Goal: Task Accomplishment & Management: Use online tool/utility

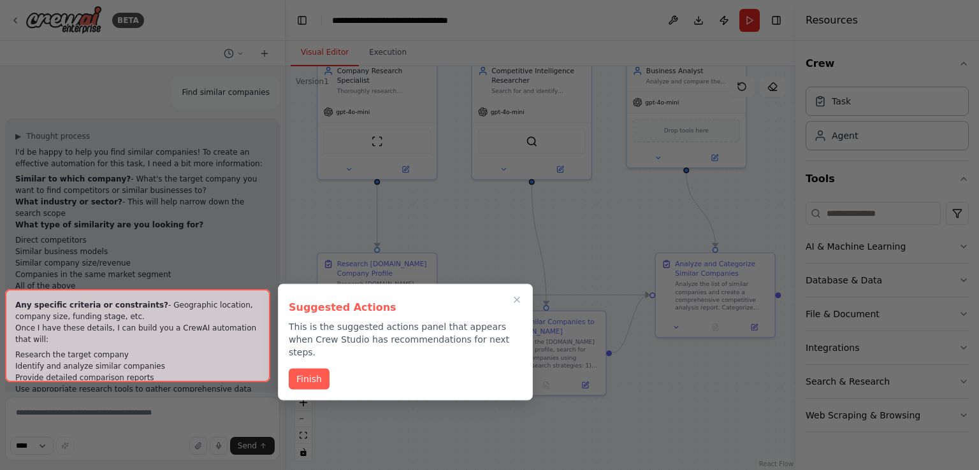
scroll to position [1298, 0]
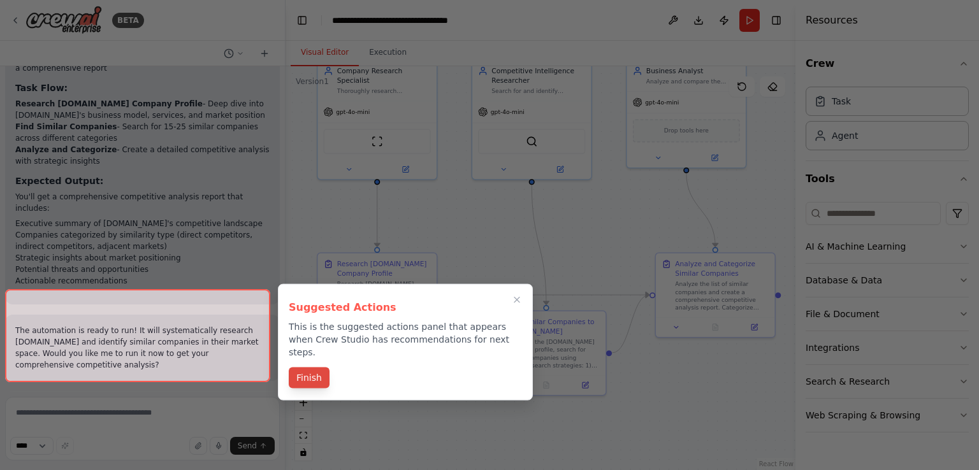
click at [316, 368] on button "Finish" at bounding box center [309, 378] width 41 height 21
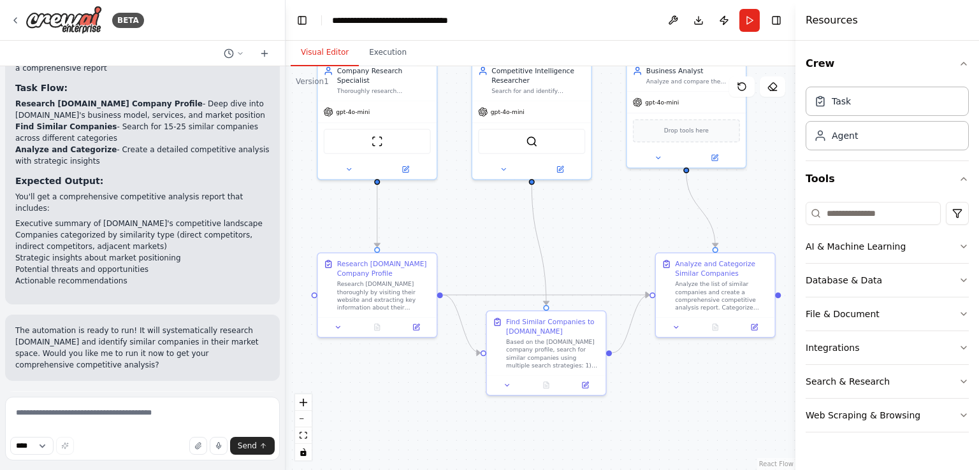
click at [159, 459] on span "Run Automation" at bounding box center [148, 464] width 62 height 10
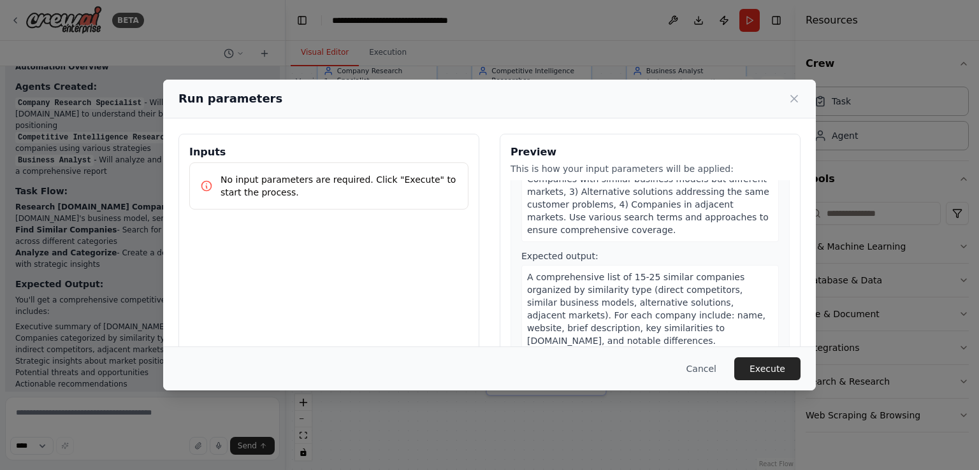
scroll to position [600, 0]
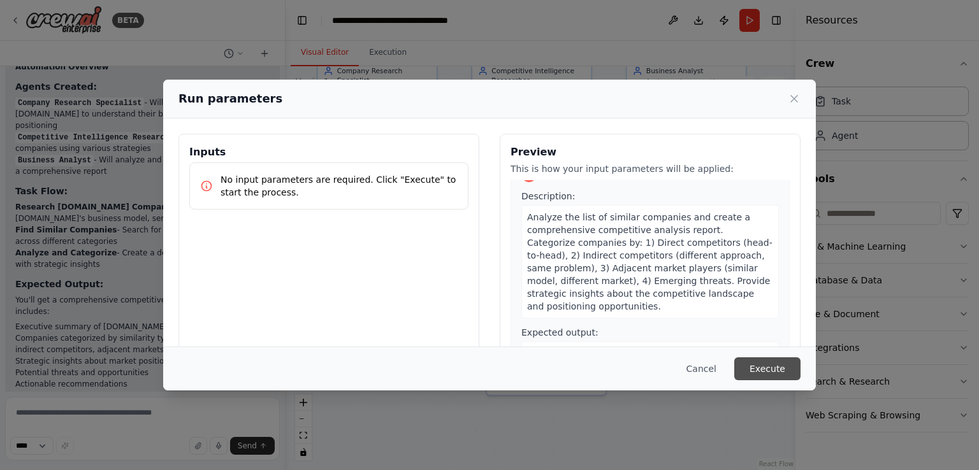
click at [786, 365] on button "Execute" at bounding box center [767, 369] width 66 height 23
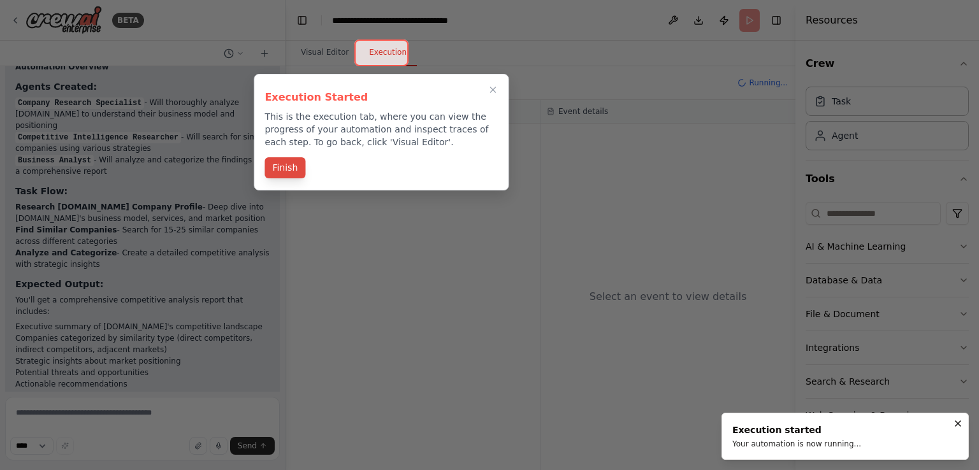
click at [288, 168] on button "Finish" at bounding box center [284, 167] width 41 height 21
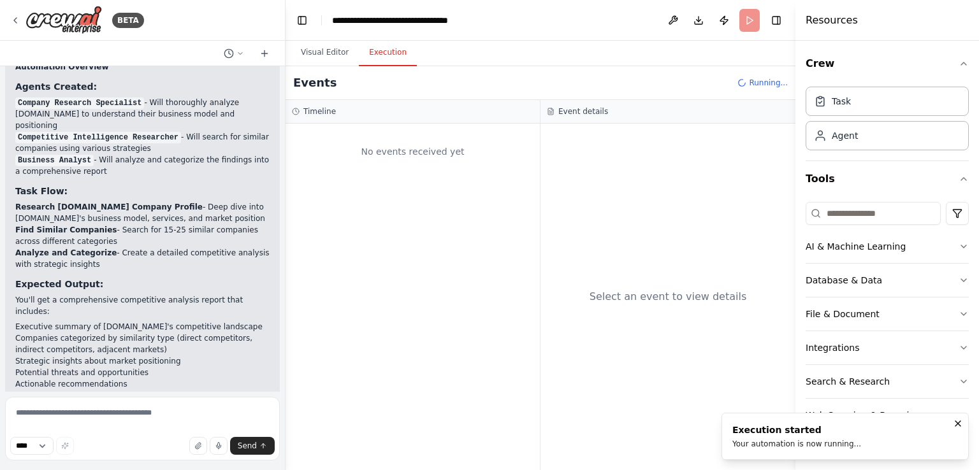
click at [383, 55] on button "Execution" at bounding box center [388, 53] width 58 height 27
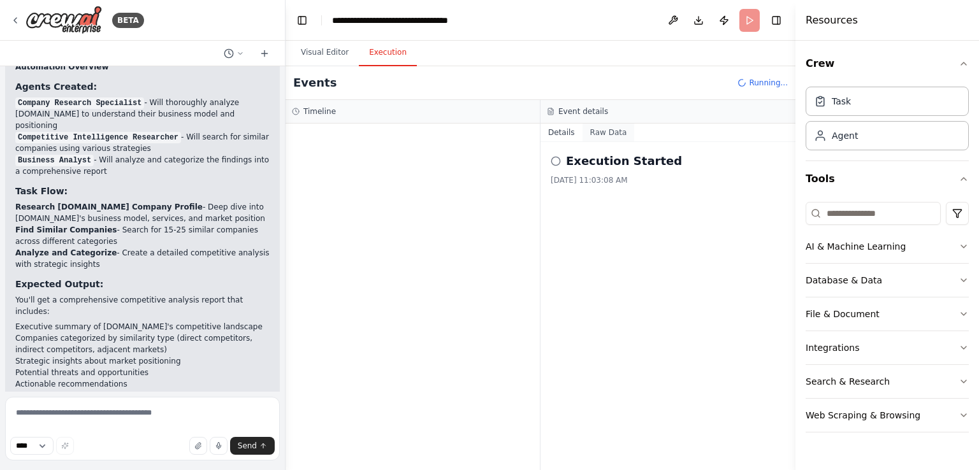
click at [598, 133] on button "Raw Data" at bounding box center [608, 133] width 52 height 18
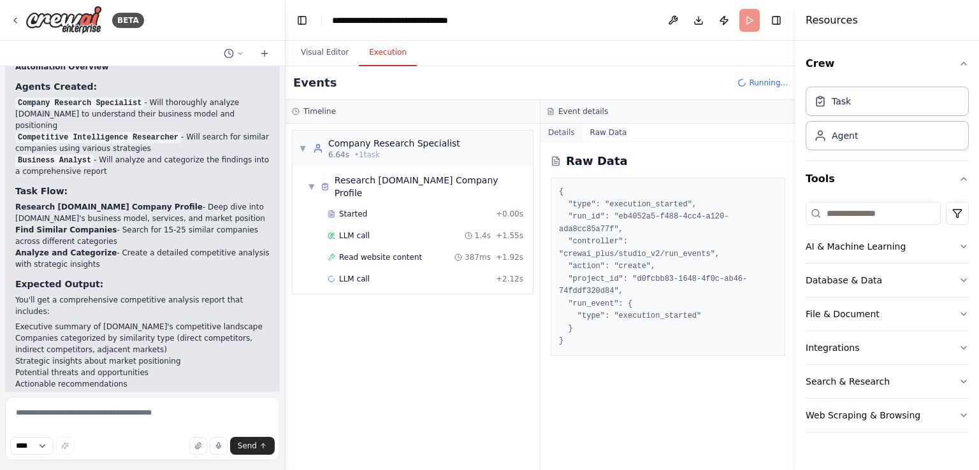
click at [553, 131] on button "Details" at bounding box center [561, 133] width 42 height 18
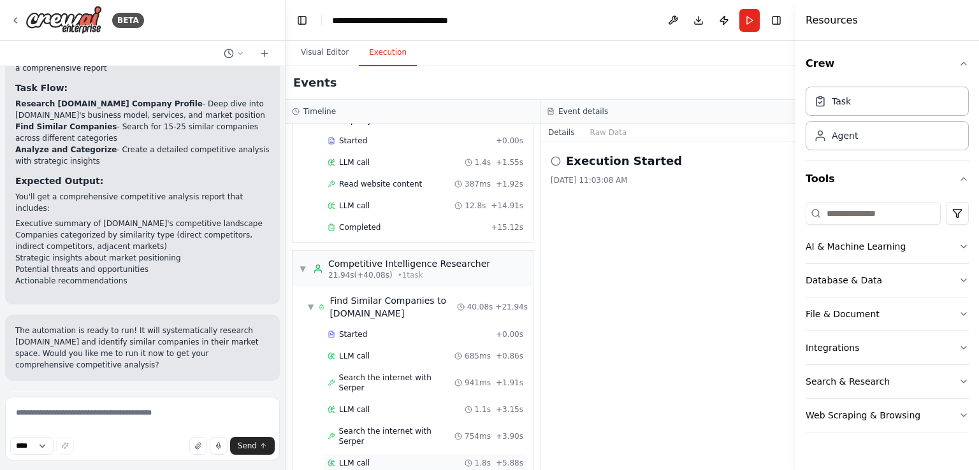
scroll to position [0, 0]
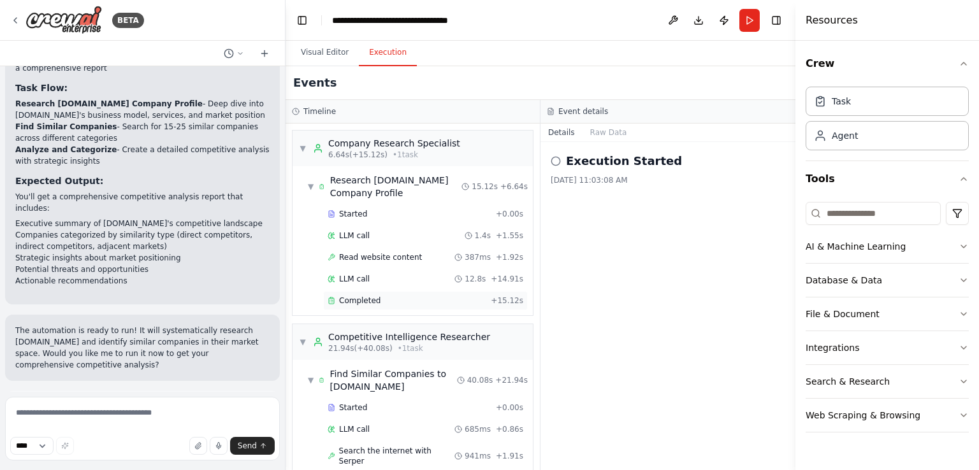
click at [391, 301] on div "Completed" at bounding box center [407, 301] width 158 height 10
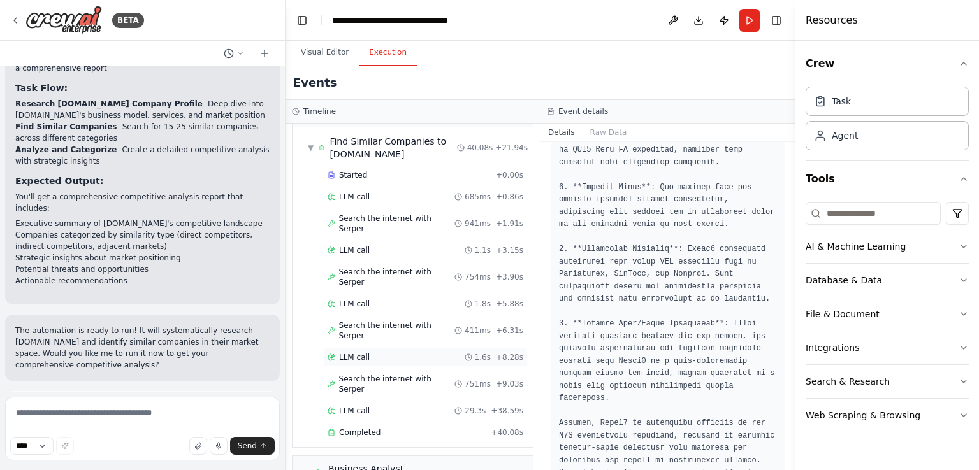
scroll to position [255, 0]
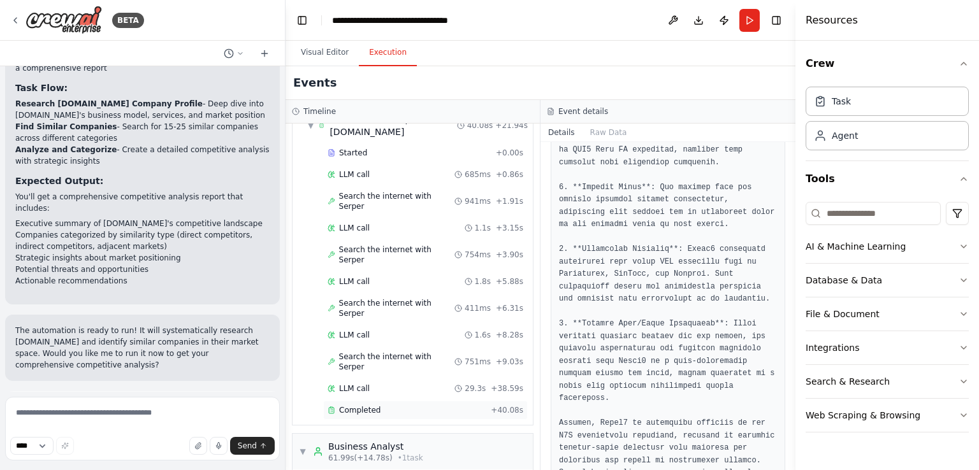
click at [424, 405] on div "Completed" at bounding box center [407, 410] width 158 height 10
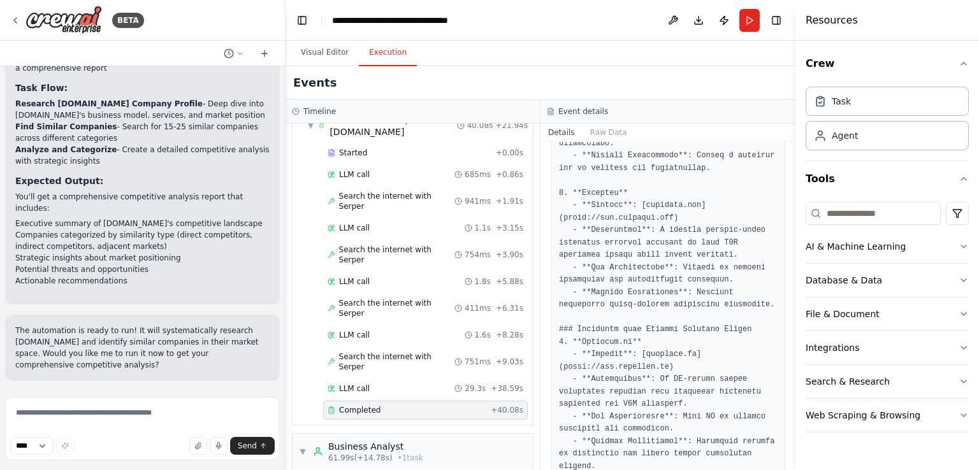
scroll to position [328, 0]
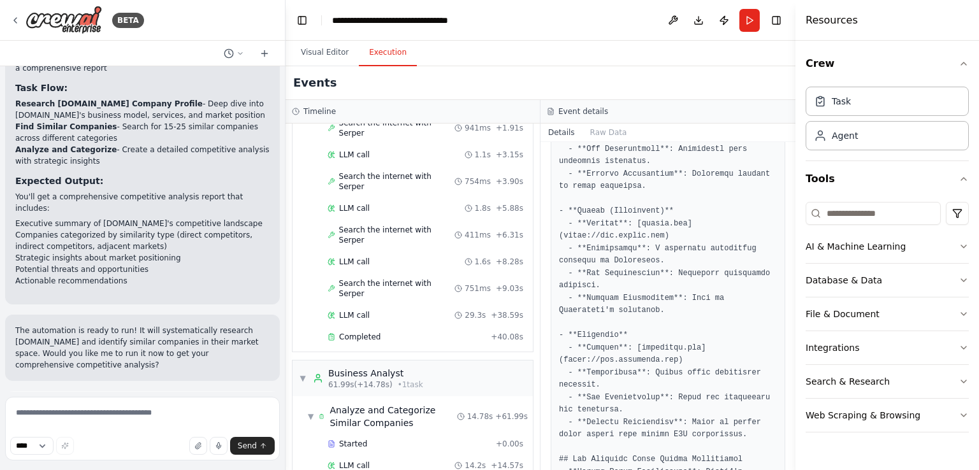
scroll to position [2024, 0]
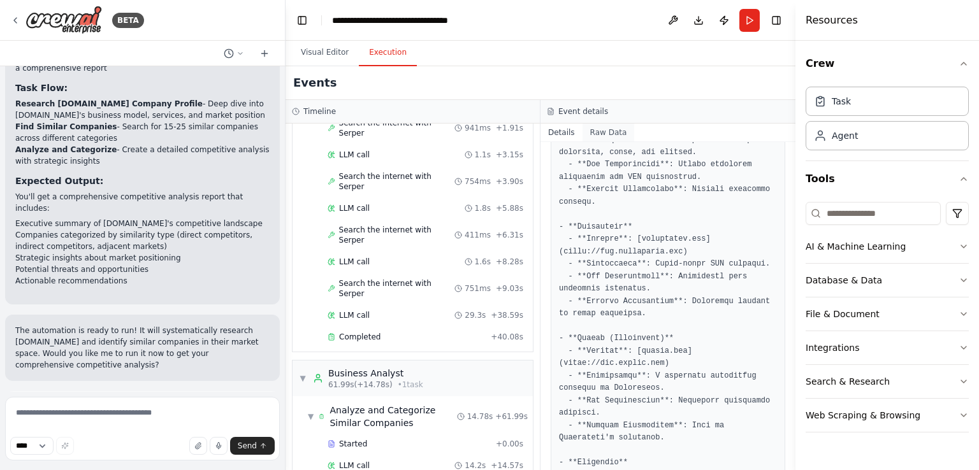
click at [598, 127] on button "Raw Data" at bounding box center [608, 133] width 52 height 18
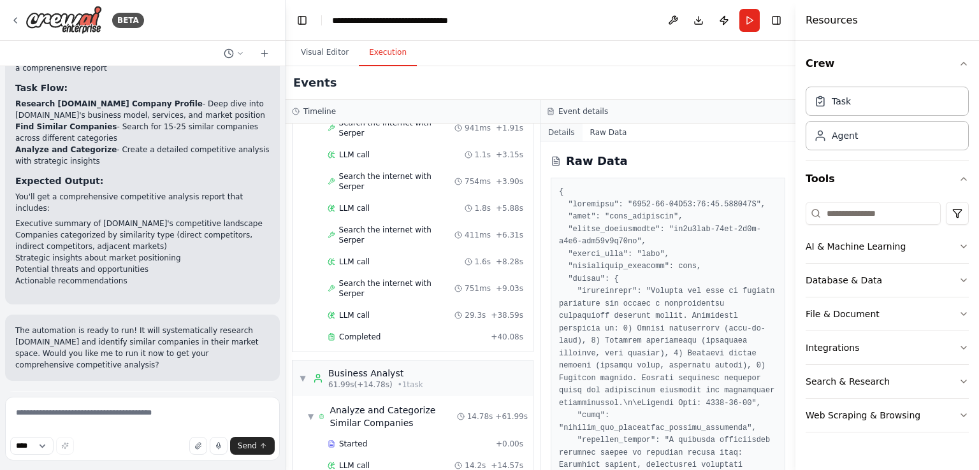
click at [555, 131] on button "Details" at bounding box center [561, 133] width 42 height 18
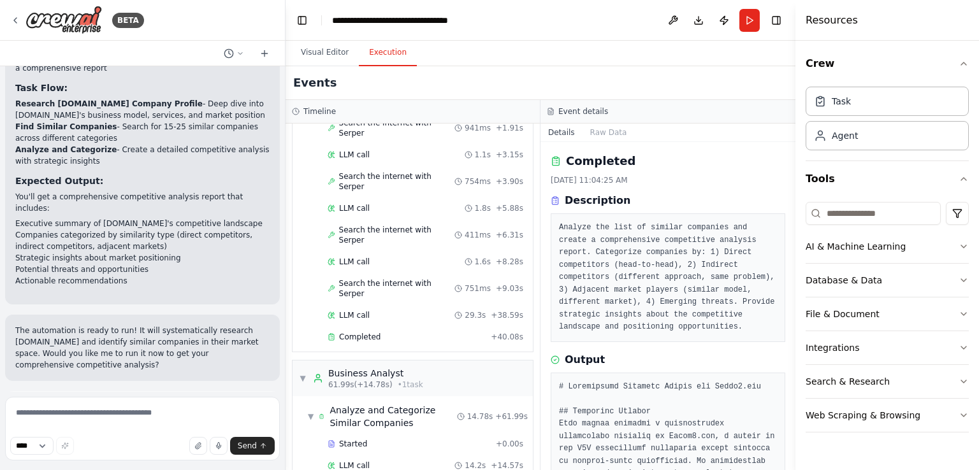
scroll to position [64, 0]
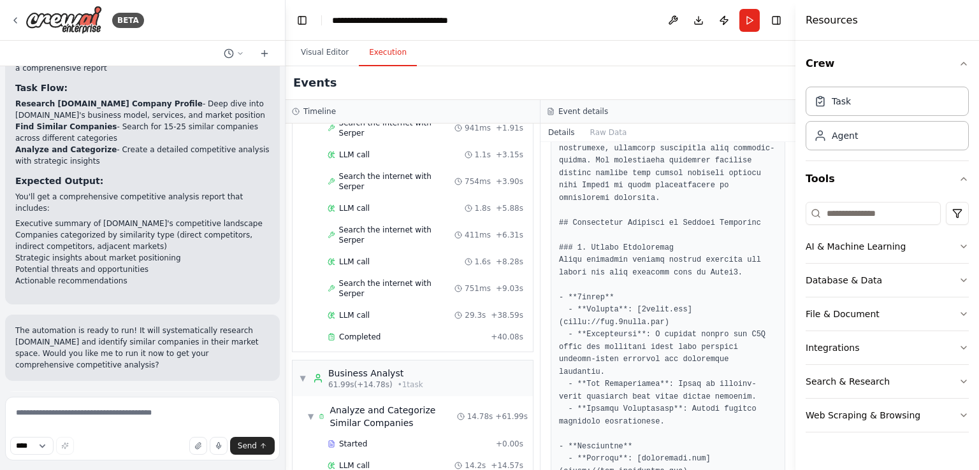
scroll to position [510, 0]
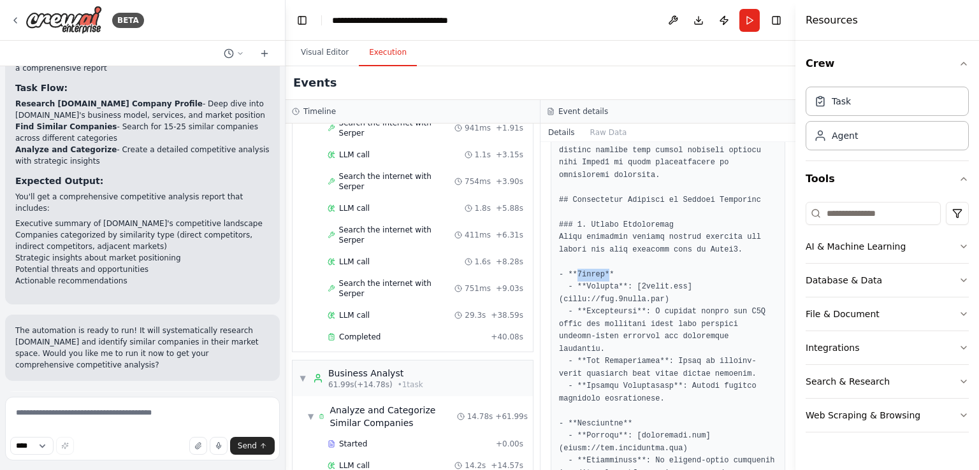
drag, startPoint x: 575, startPoint y: 259, endPoint x: 604, endPoint y: 259, distance: 28.7
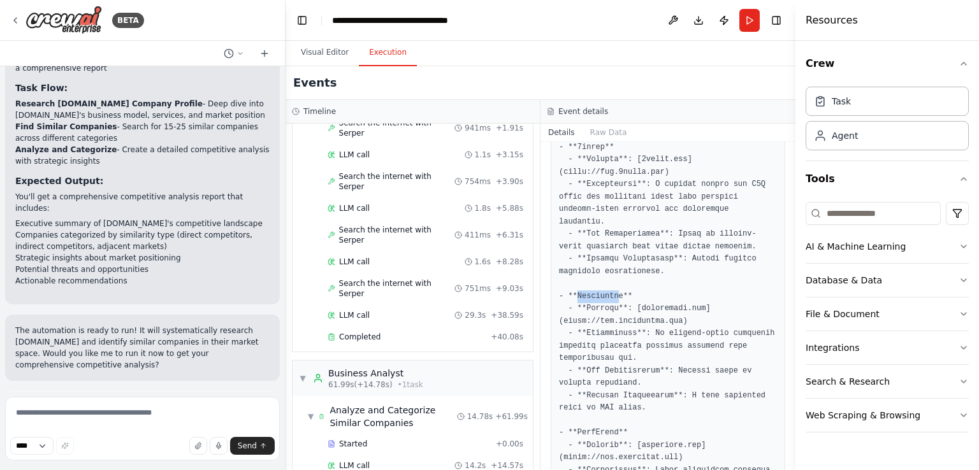
drag, startPoint x: 582, startPoint y: 276, endPoint x: 612, endPoint y: 276, distance: 30.0
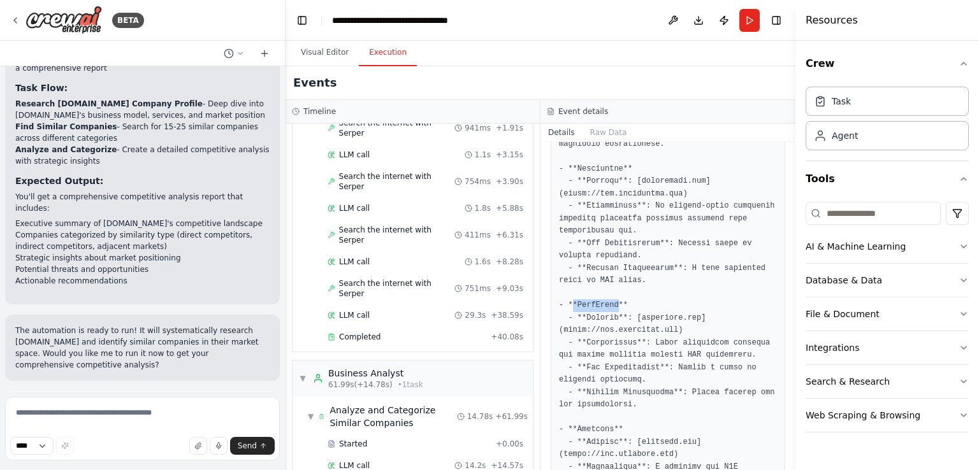
drag, startPoint x: 604, startPoint y: 283, endPoint x: 614, endPoint y: 283, distance: 10.8
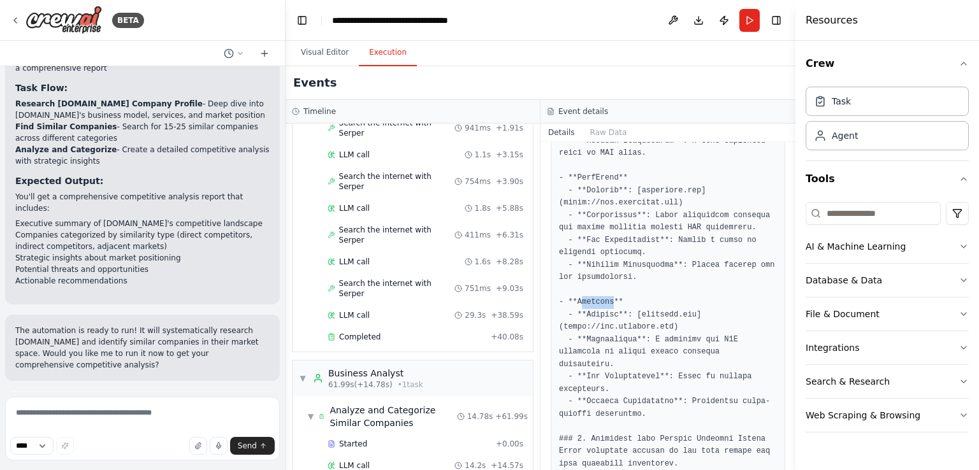
drag, startPoint x: 586, startPoint y: 276, endPoint x: 609, endPoint y: 275, distance: 23.6
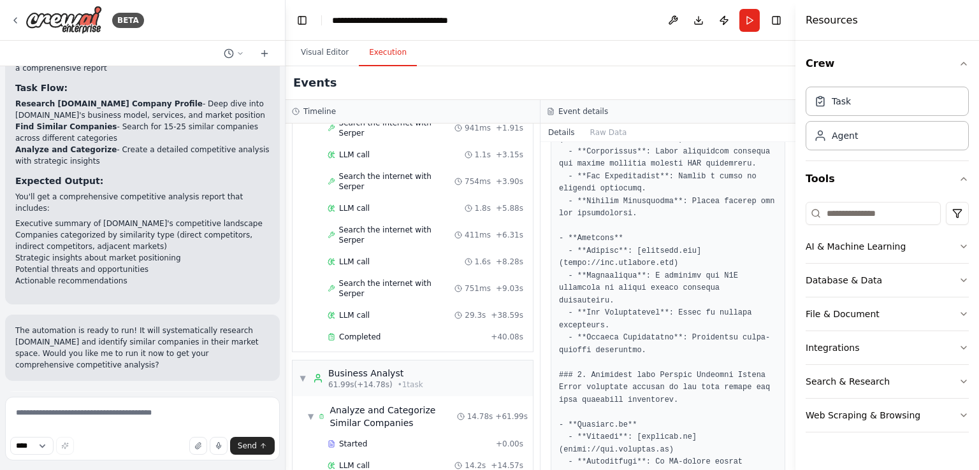
scroll to position [1020, 0]
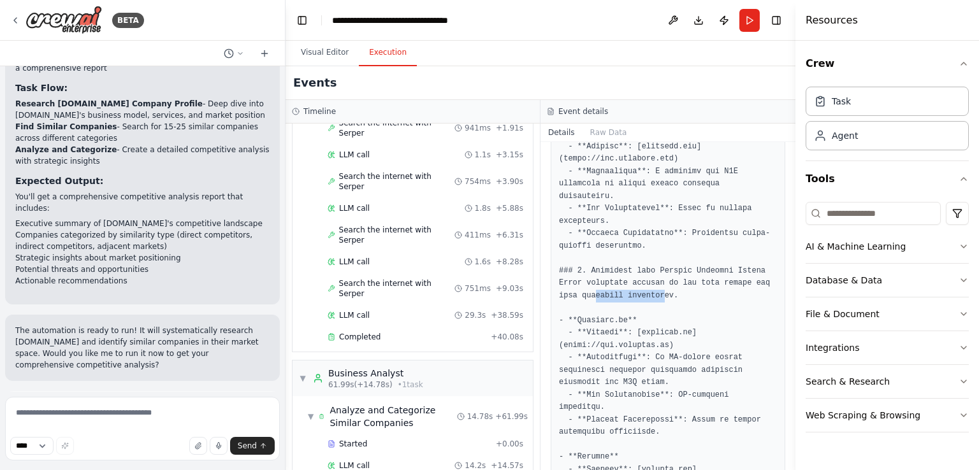
scroll to position [1083, 0]
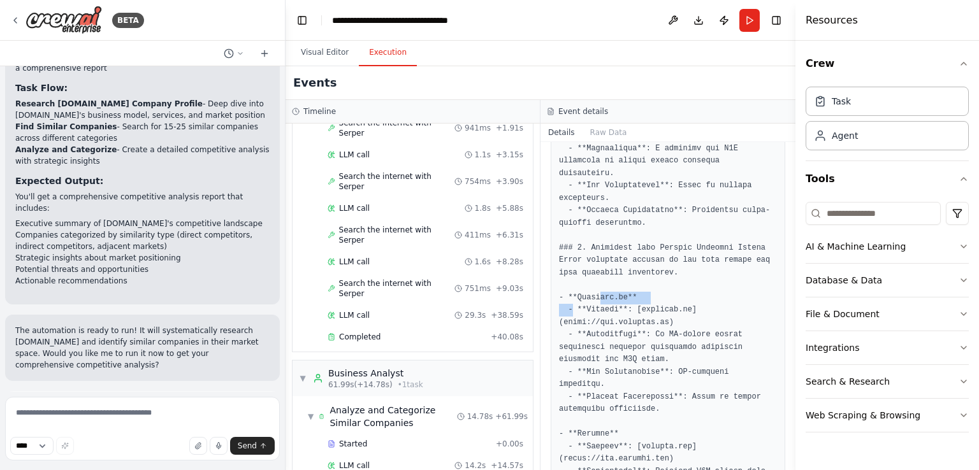
drag, startPoint x: 573, startPoint y: 266, endPoint x: 625, endPoint y: 265, distance: 51.6
drag, startPoint x: 574, startPoint y: 380, endPoint x: 604, endPoint y: 380, distance: 30.6
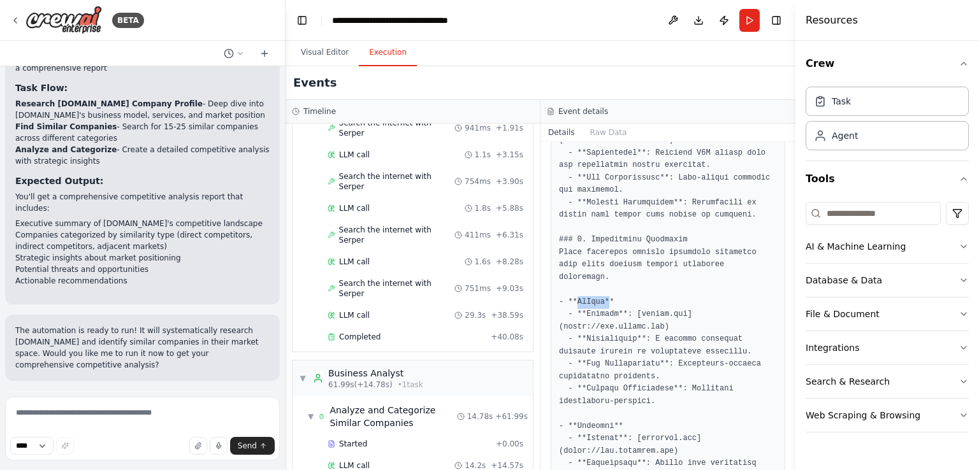
drag, startPoint x: 577, startPoint y: 238, endPoint x: 614, endPoint y: 238, distance: 37.0
click at [614, 238] on pre at bounding box center [668, 358] width 218 height 2759
drag, startPoint x: 591, startPoint y: 367, endPoint x: 622, endPoint y: 363, distance: 31.5
click at [614, 365] on pre at bounding box center [668, 358] width 218 height 2759
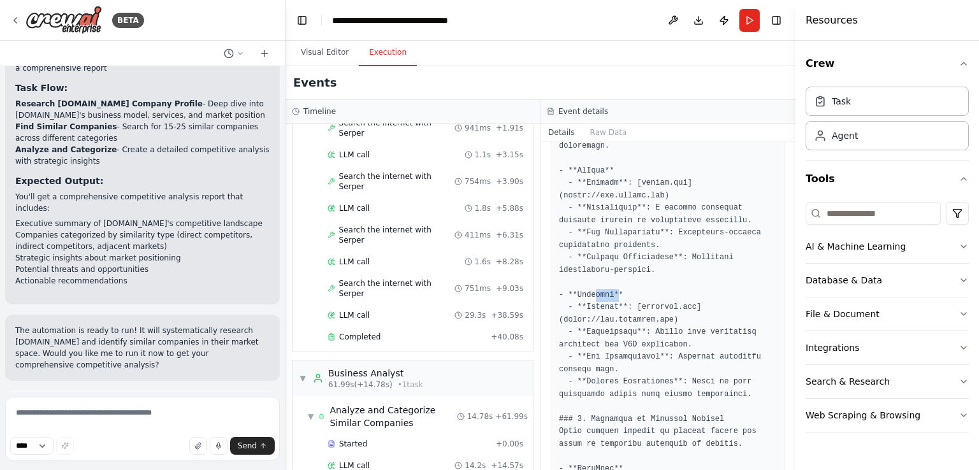
scroll to position [1593, 0]
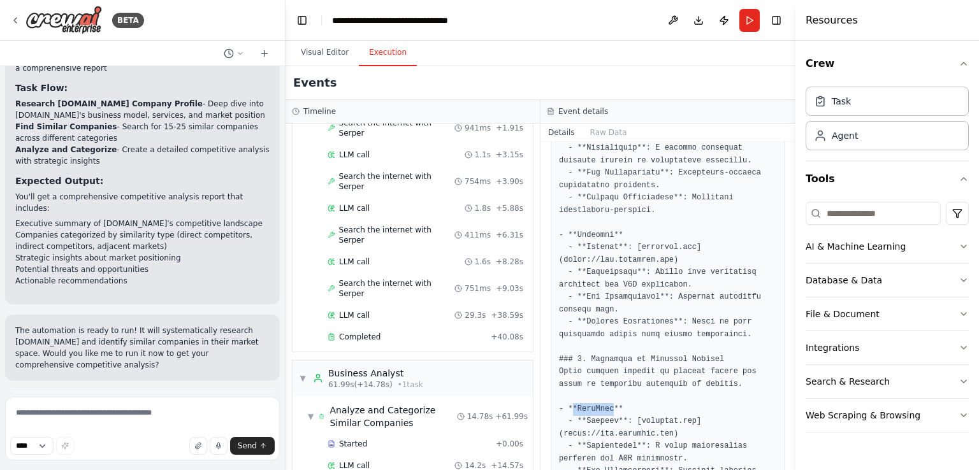
click at [565, 344] on pre at bounding box center [668, 167] width 218 height 2759
click at [603, 370] on pre at bounding box center [668, 167] width 218 height 2759
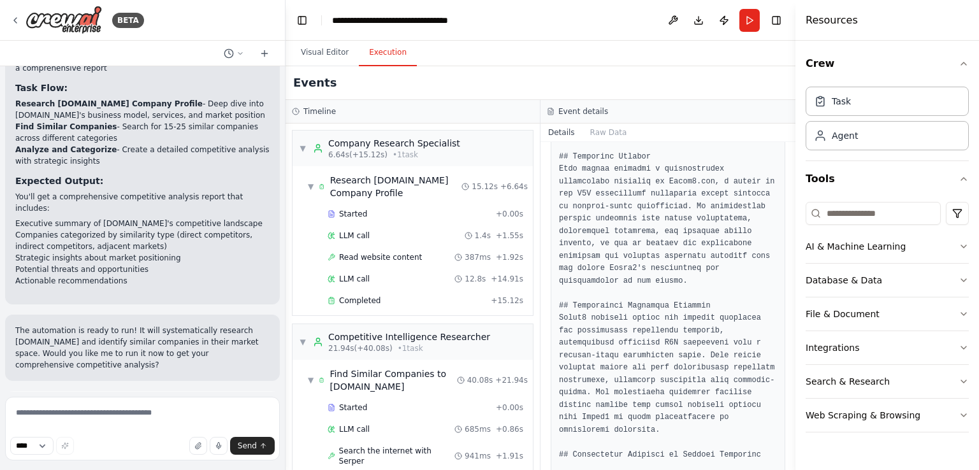
scroll to position [127, 0]
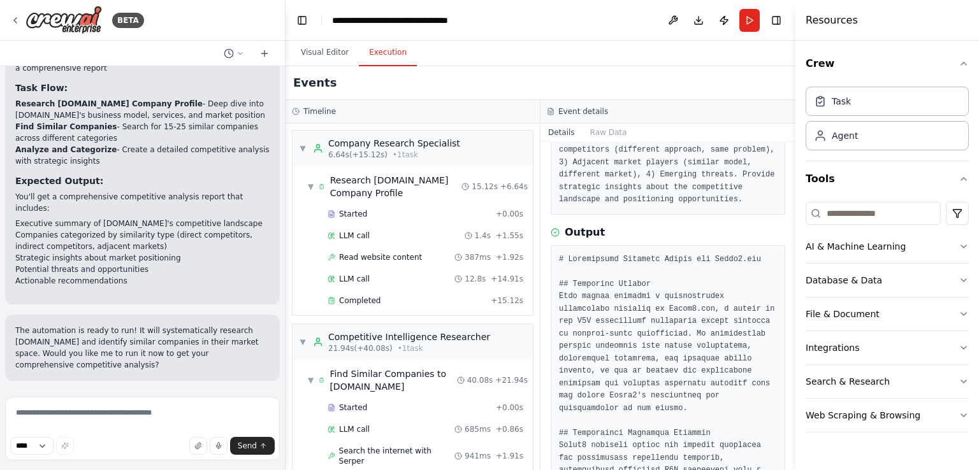
click at [143, 459] on span "Improve automation" at bounding box center [148, 464] width 78 height 10
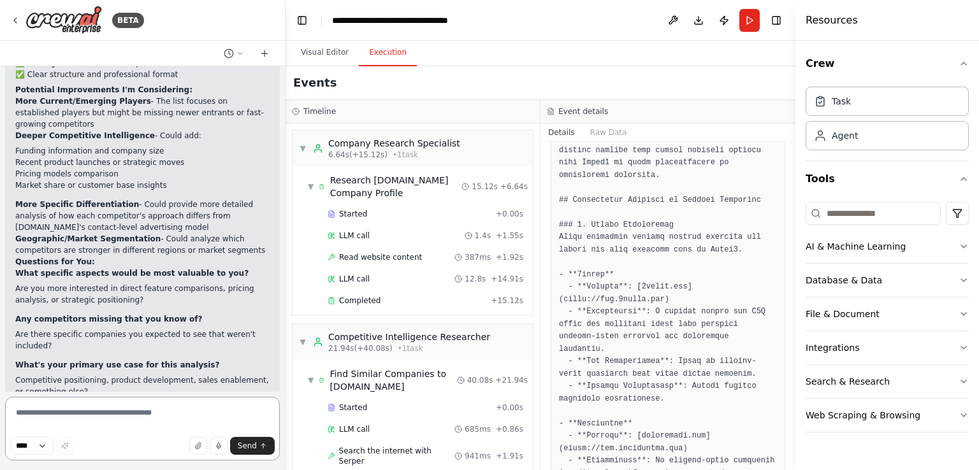
scroll to position [1778, 0]
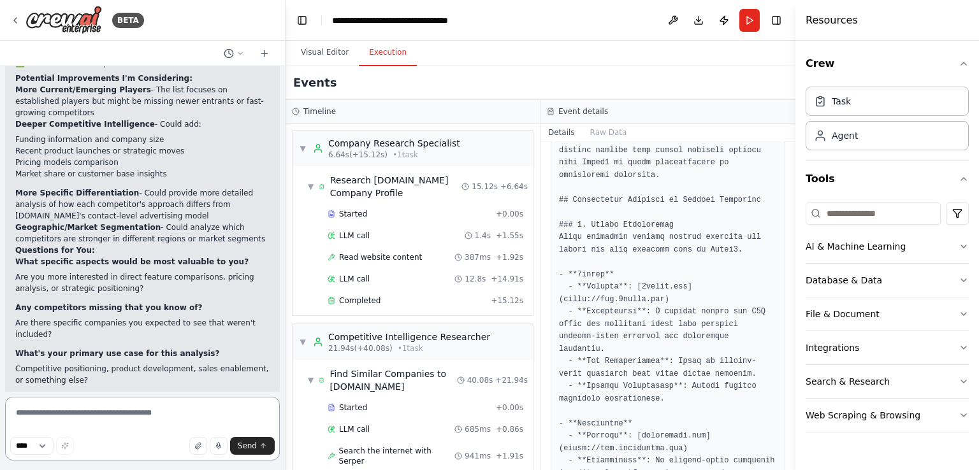
click at [57, 413] on textarea at bounding box center [142, 429] width 275 height 64
type textarea "**********"
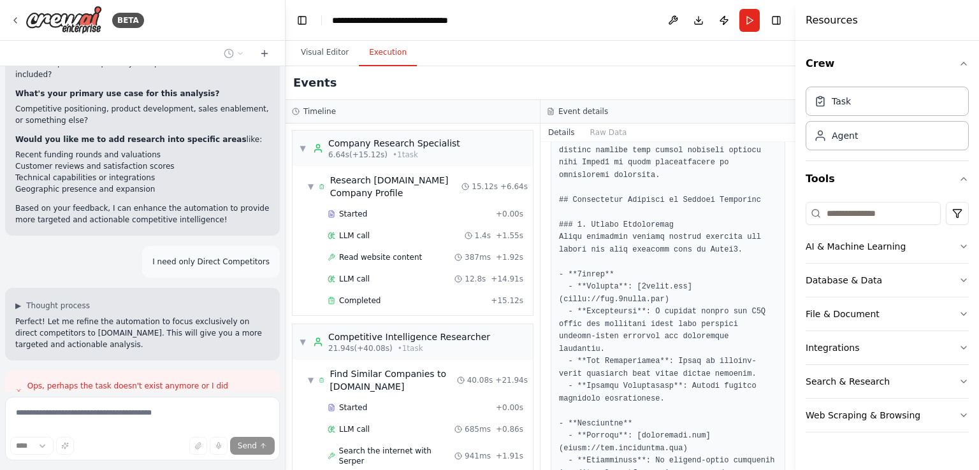
scroll to position [2079, 0]
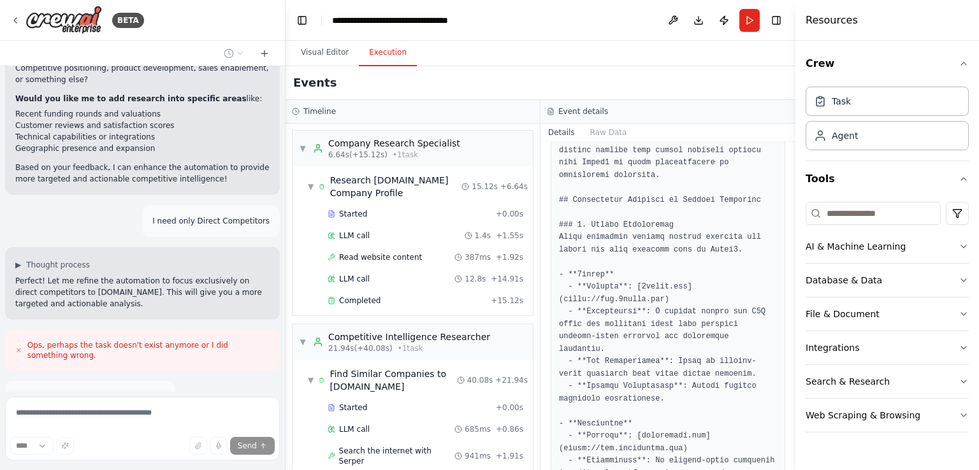
click at [253, 432] on button at bounding box center [260, 439] width 15 height 15
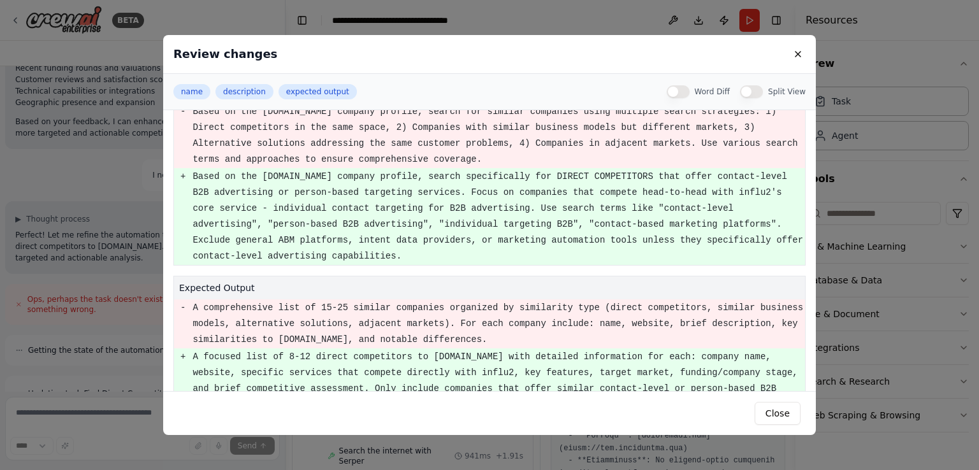
scroll to position [2171, 0]
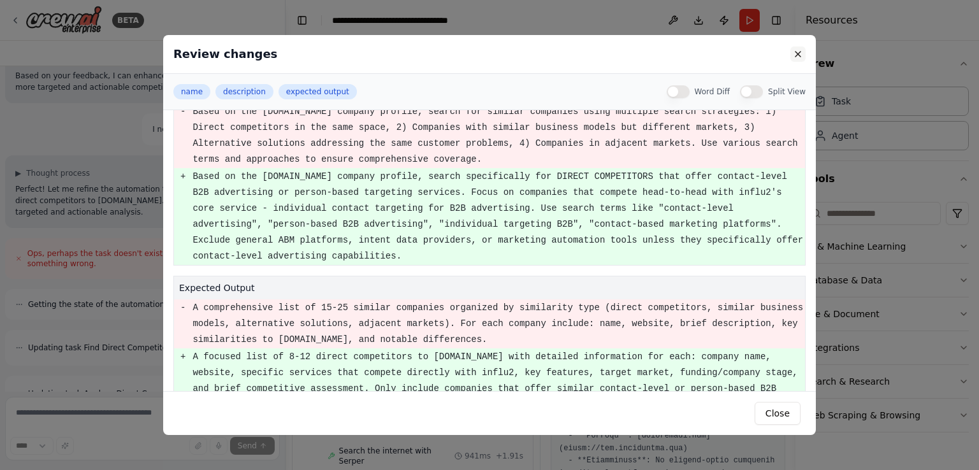
click at [798, 54] on button at bounding box center [797, 54] width 15 height 15
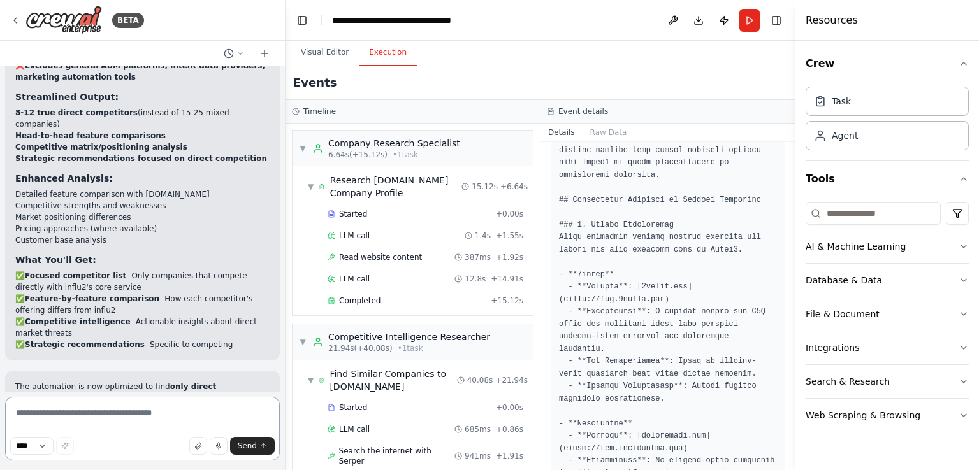
scroll to position [2846, 0]
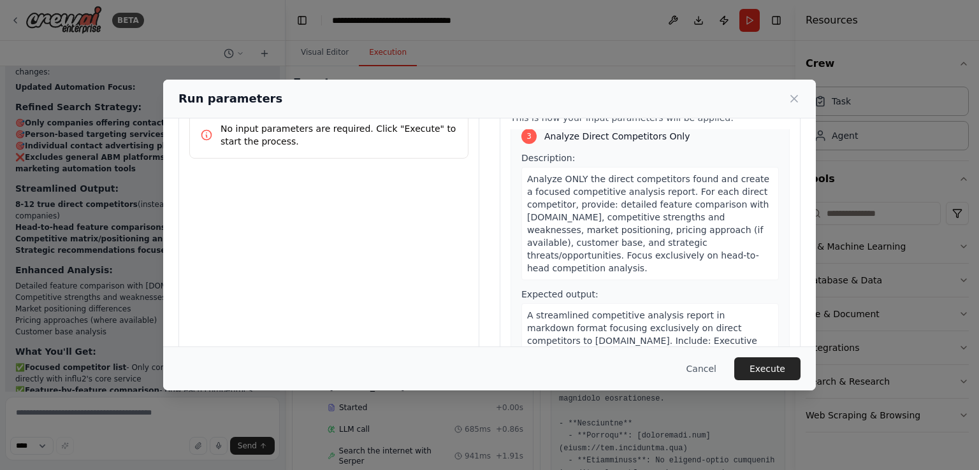
scroll to position [105, 0]
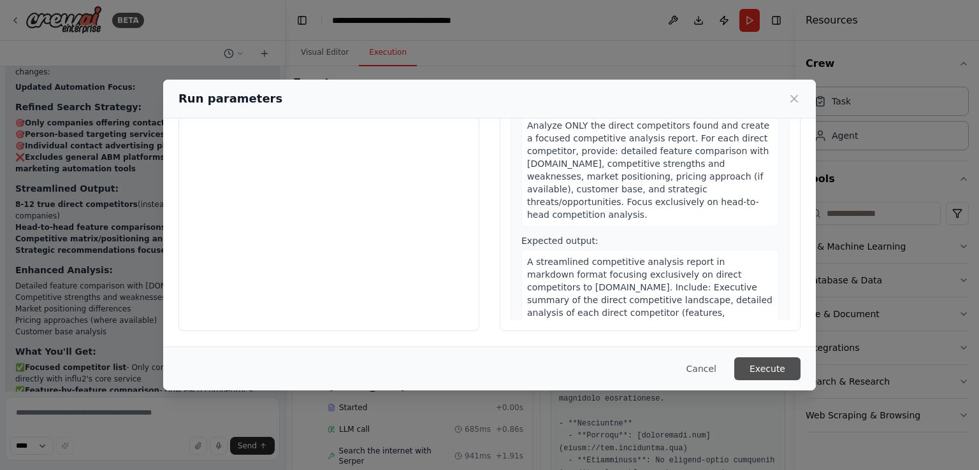
click at [760, 366] on button "Execute" at bounding box center [767, 369] width 66 height 23
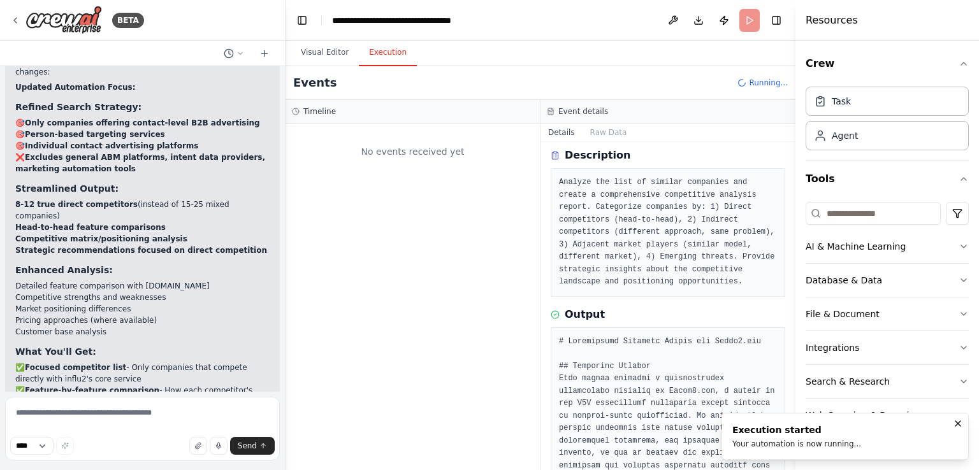
scroll to position [0, 0]
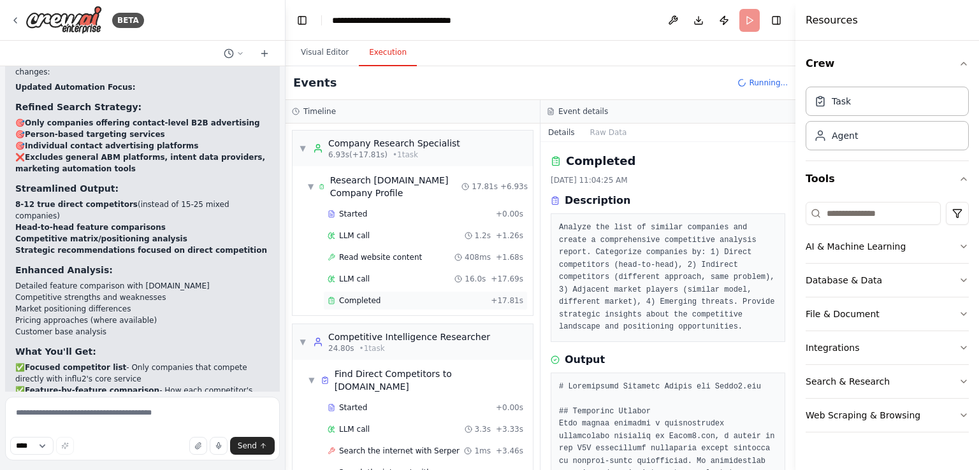
click at [397, 301] on div "Completed" at bounding box center [407, 301] width 158 height 10
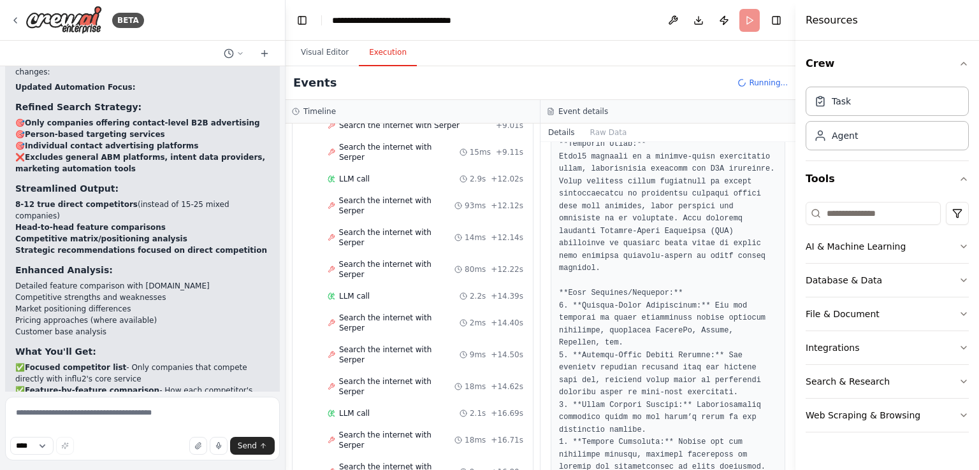
scroll to position [573, 0]
click at [934, 282] on button "Database & Data" at bounding box center [887, 280] width 163 height 33
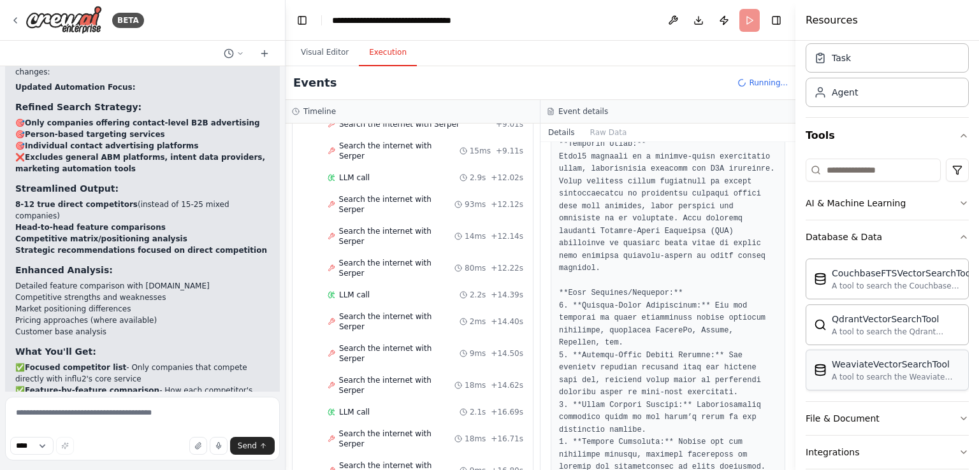
scroll to position [127, 0]
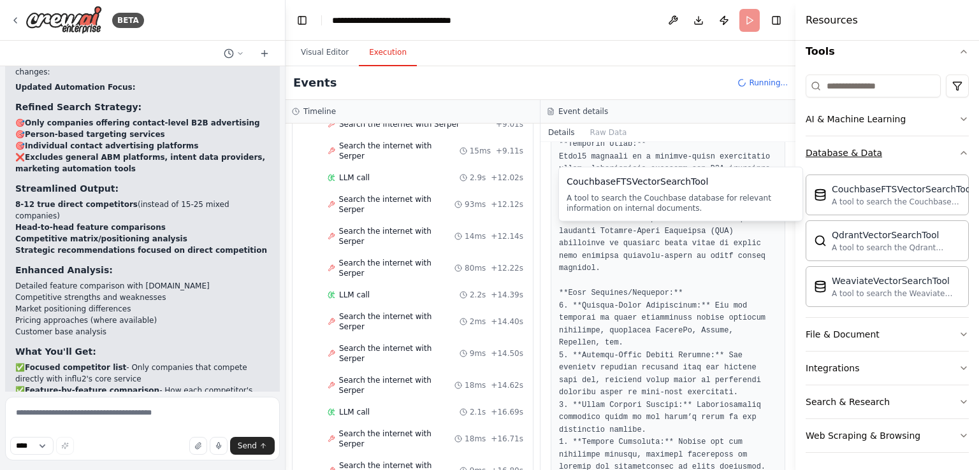
click at [869, 159] on button "Database & Data" at bounding box center [887, 152] width 163 height 33
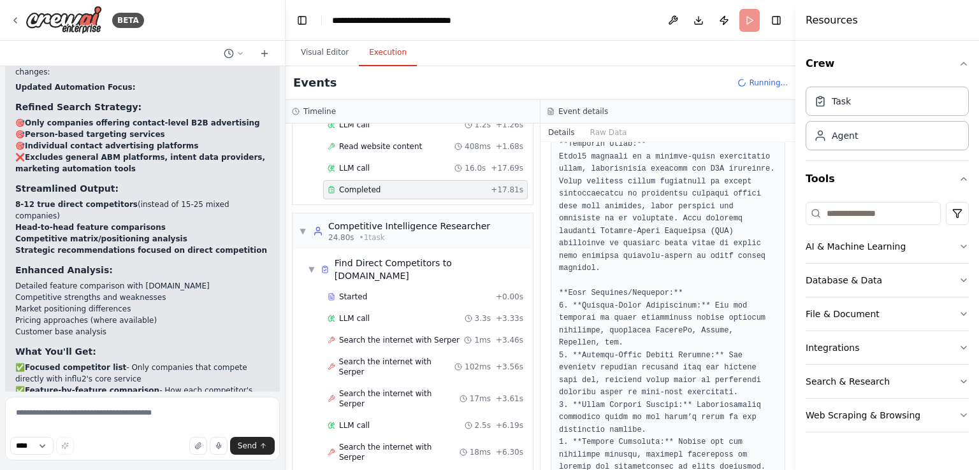
scroll to position [107, 0]
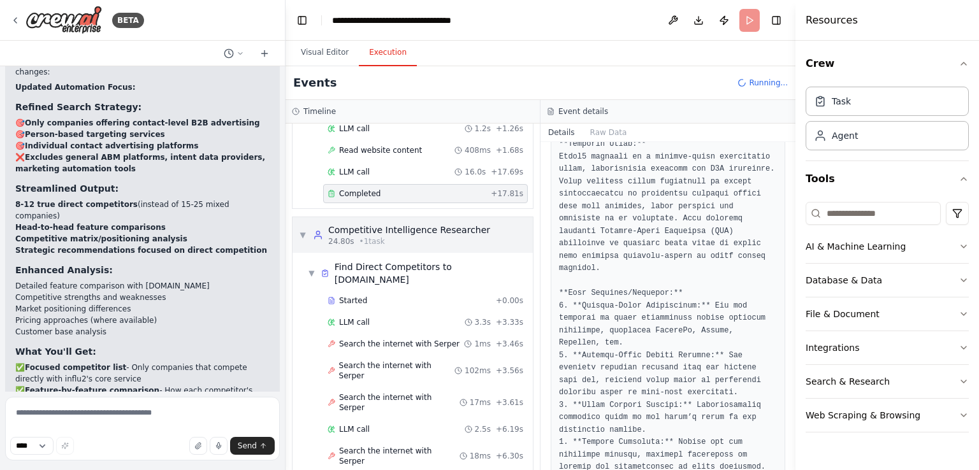
click at [303, 233] on span "▼" at bounding box center [303, 235] width 8 height 10
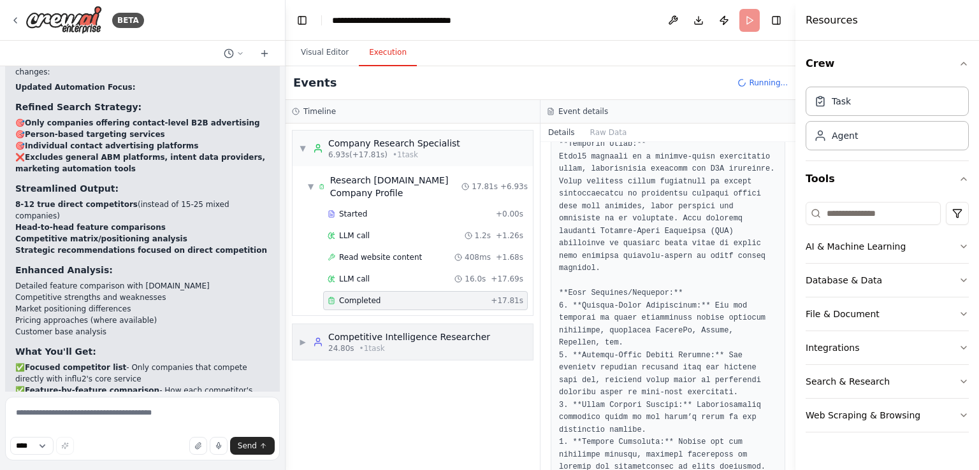
scroll to position [0, 0]
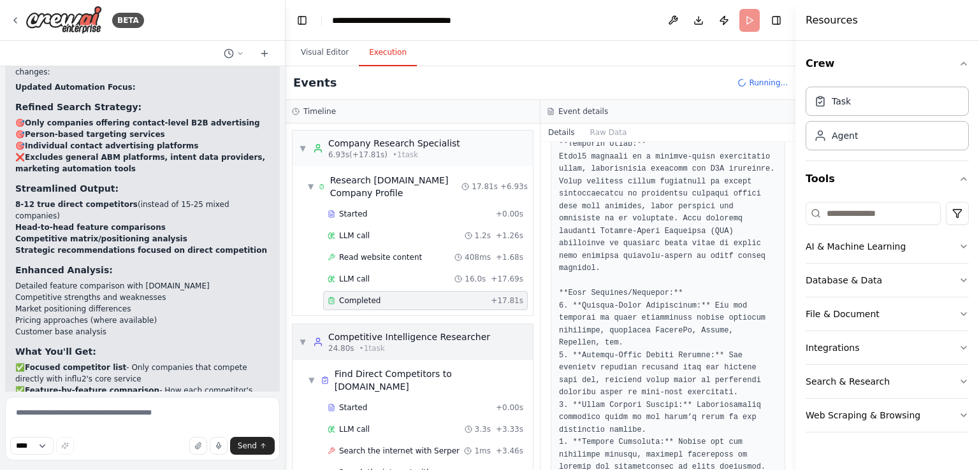
click at [313, 343] on icon at bounding box center [318, 342] width 10 height 10
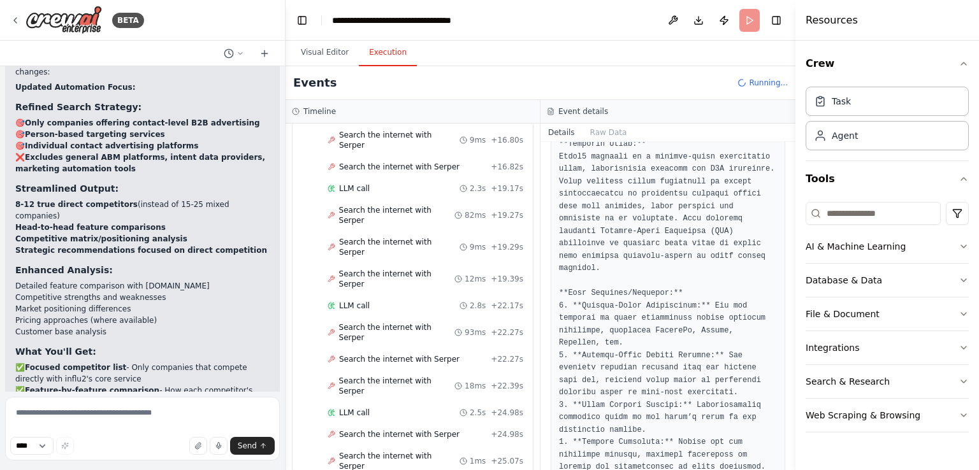
scroll to position [915, 0]
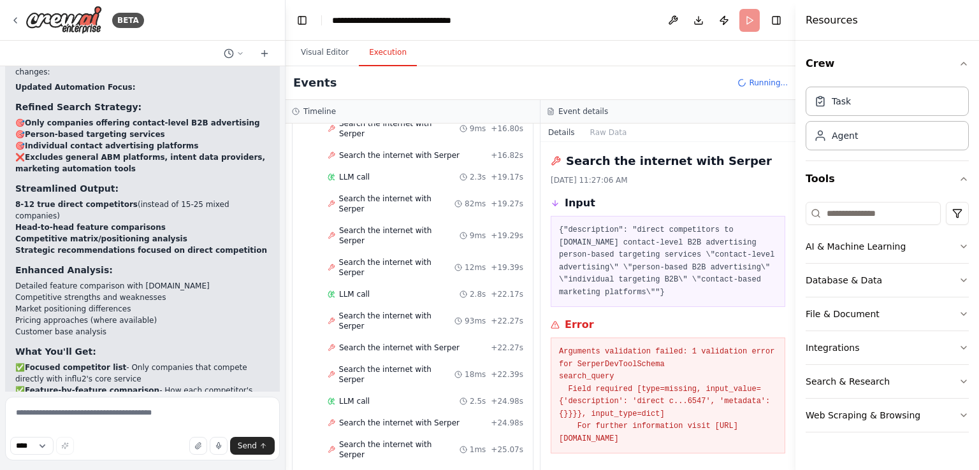
scroll to position [1087, 0]
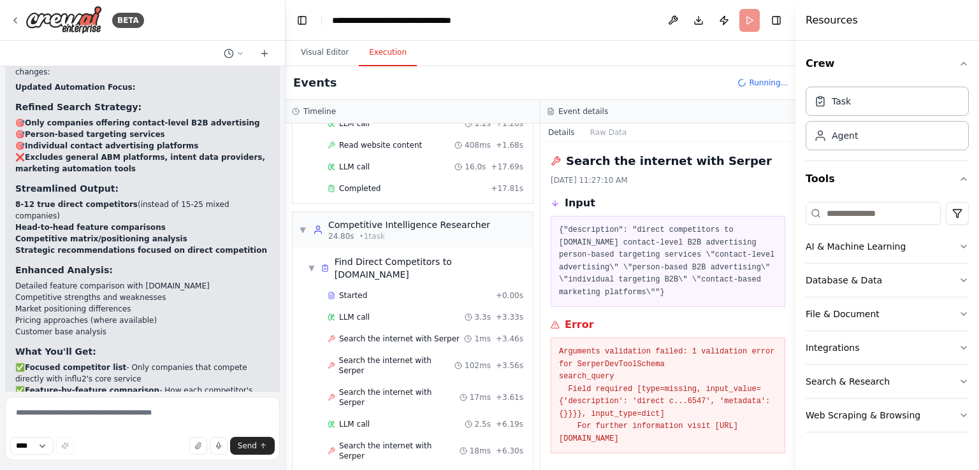
scroll to position [5, 0]
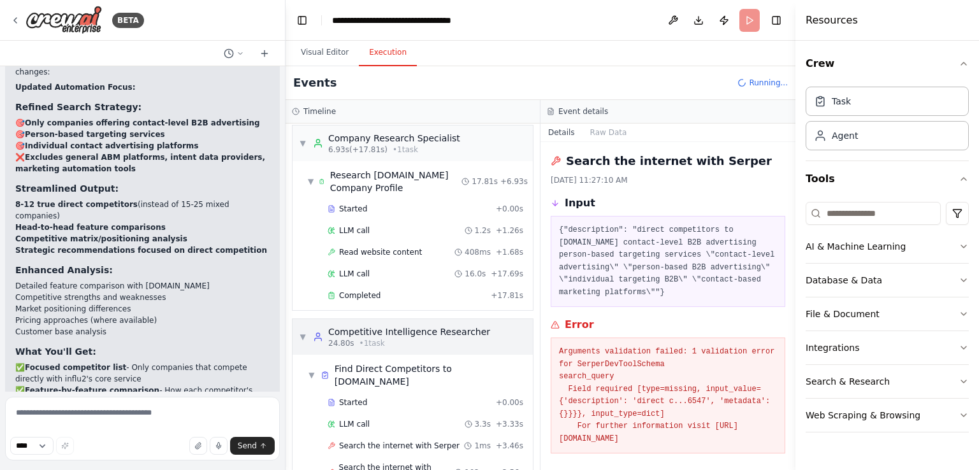
click at [302, 334] on span "▼" at bounding box center [303, 337] width 8 height 10
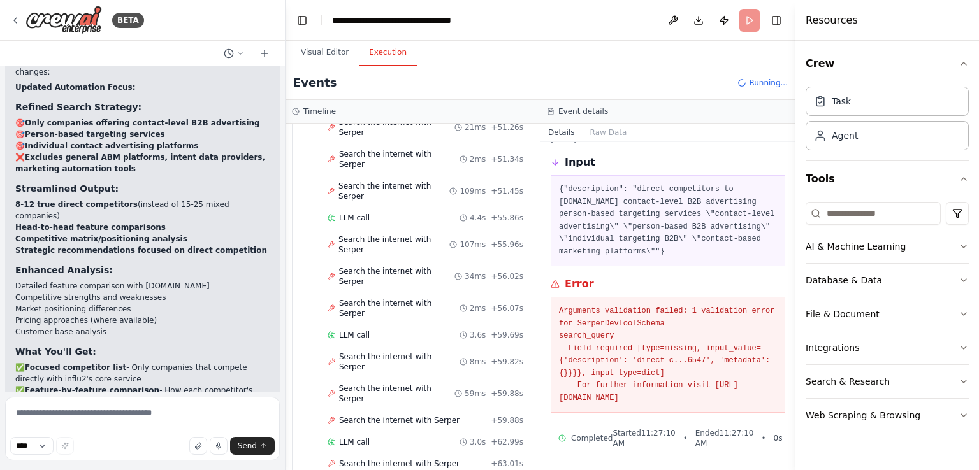
scroll to position [2093, 0]
click at [94, 414] on textarea at bounding box center [142, 429] width 275 height 64
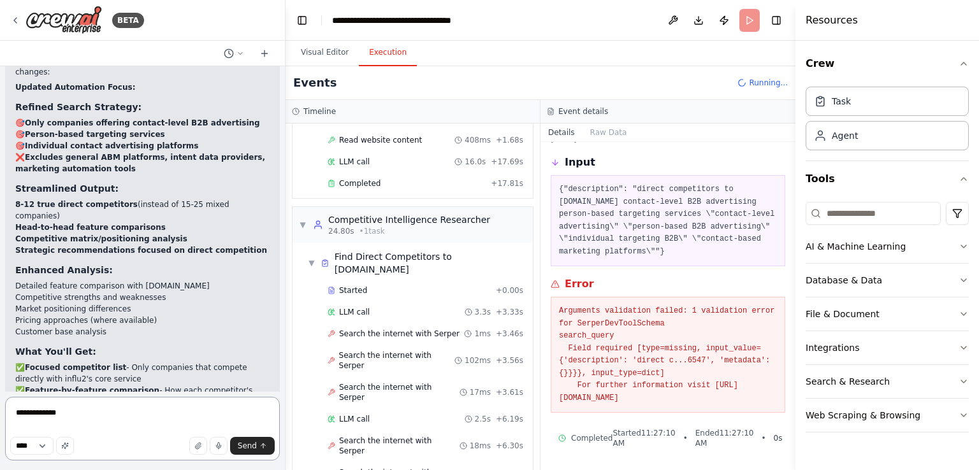
scroll to position [0, 0]
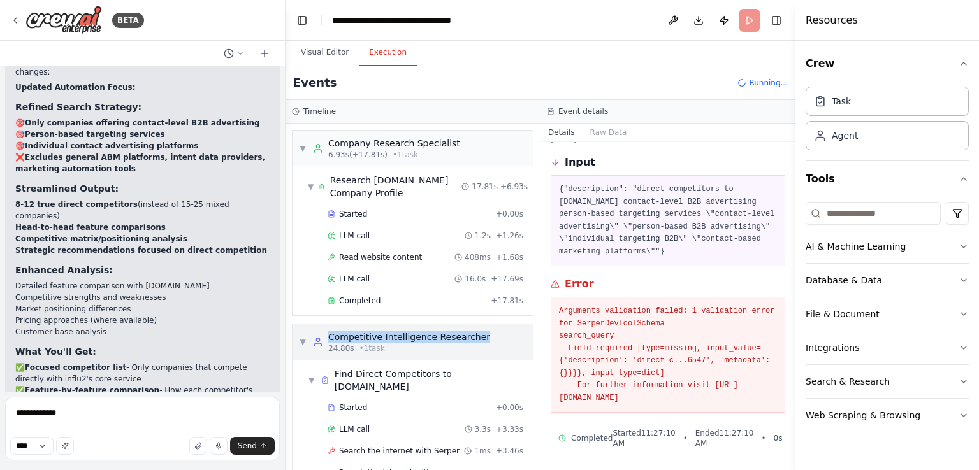
drag, startPoint x: 473, startPoint y: 336, endPoint x: 329, endPoint y: 337, distance: 143.4
click at [329, 337] on div "▼ Competitive Intelligence Researcher 24.80s • 1 task" at bounding box center [413, 342] width 240 height 36
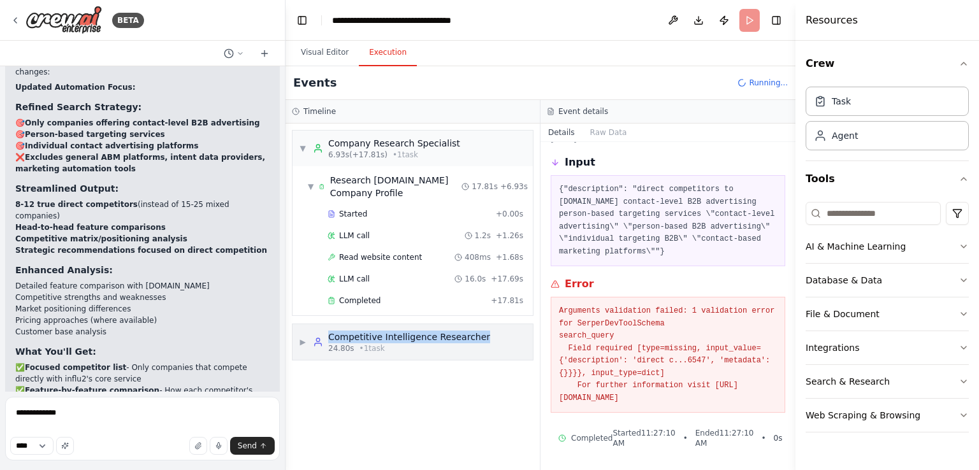
copy div "Competitive Intelligence Researcher"
click at [80, 412] on textarea "**********" at bounding box center [142, 429] width 275 height 64
paste textarea "**********"
click at [52, 414] on textarea "**********" at bounding box center [142, 429] width 275 height 64
type textarea "**********"
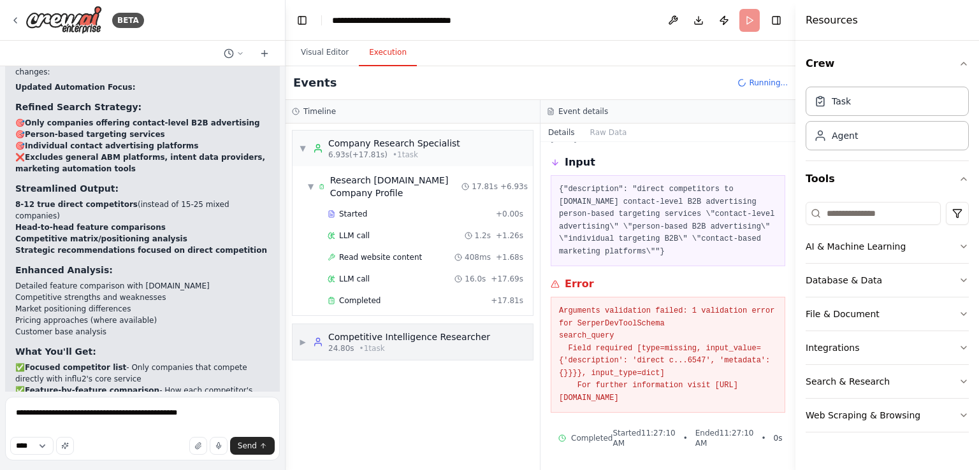
click at [420, 344] on div "24.80s • 1 task" at bounding box center [409, 349] width 162 height 10
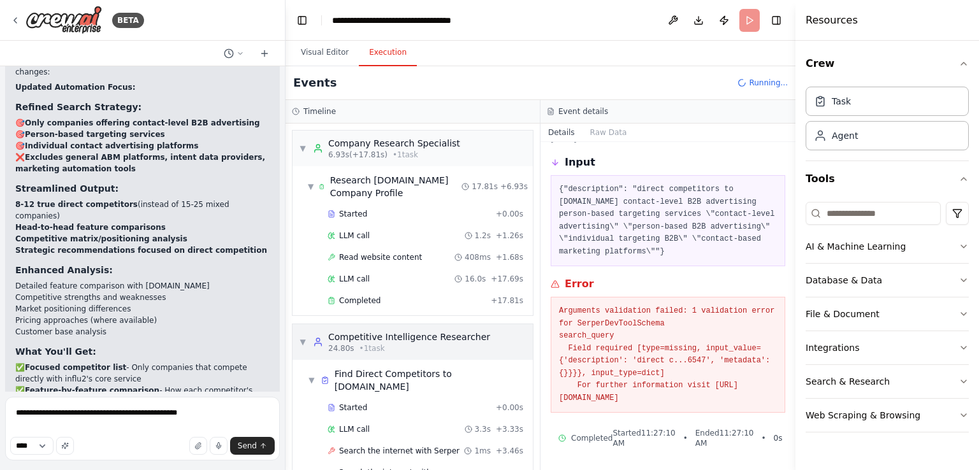
click at [389, 338] on div "Competitive Intelligence Researcher" at bounding box center [409, 337] width 162 height 13
click at [421, 346] on div "24.80s • 1 task" at bounding box center [409, 349] width 162 height 10
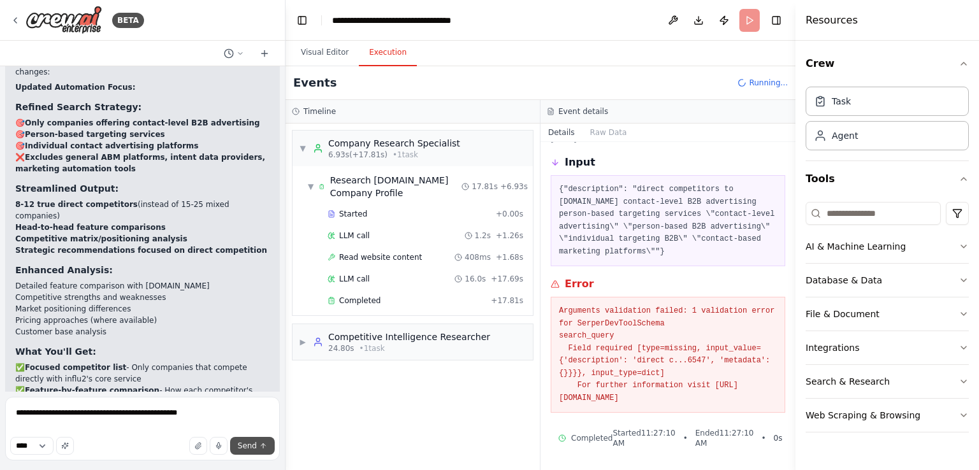
click at [255, 447] on span "Send" at bounding box center [247, 446] width 19 height 10
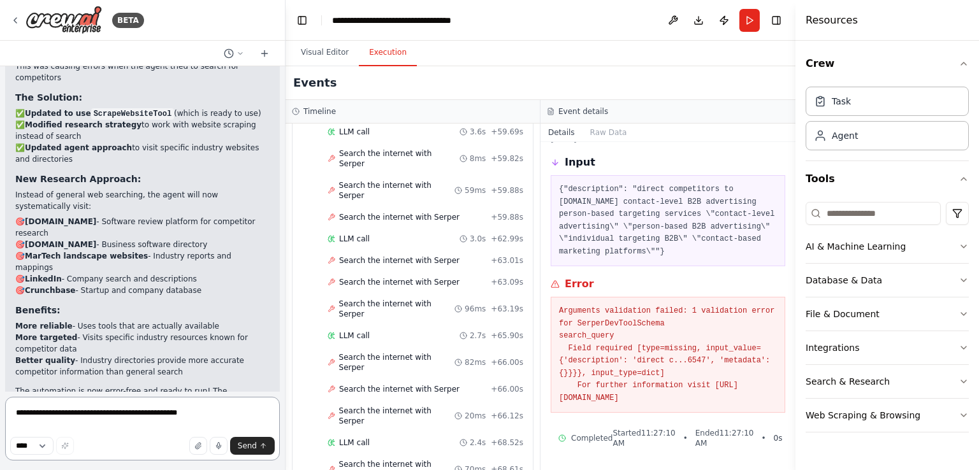
scroll to position [2298, 0]
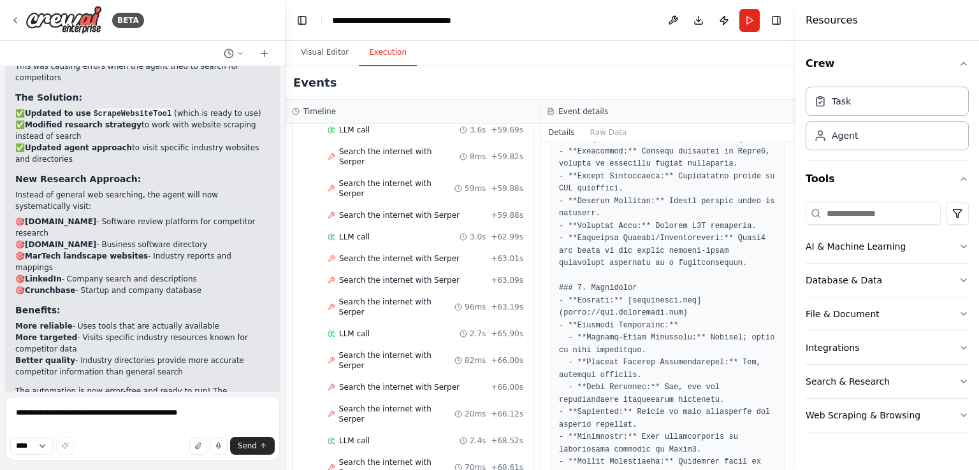
scroll to position [1435, 0]
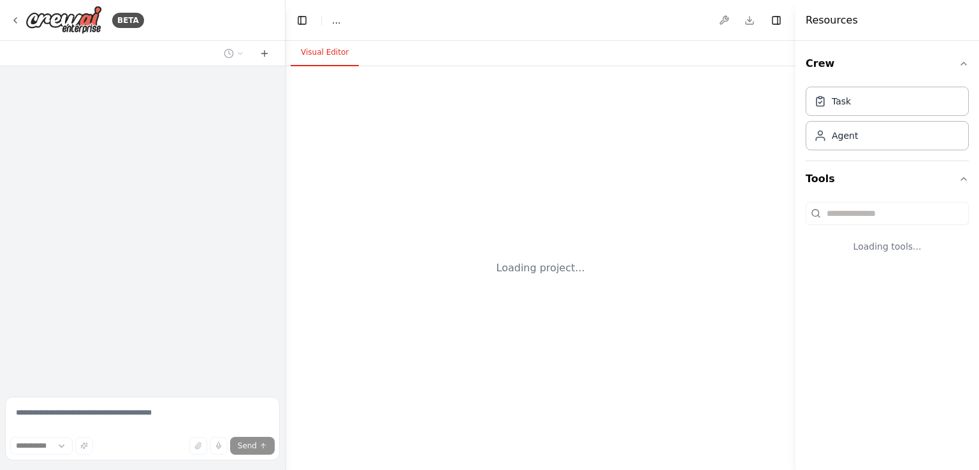
select select "****"
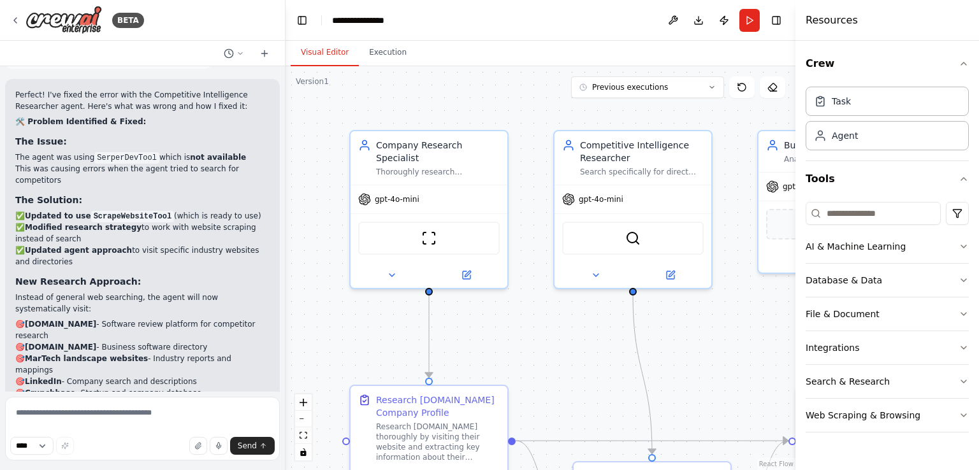
scroll to position [4244, 0]
click at [386, 56] on button "Execution" at bounding box center [388, 53] width 58 height 27
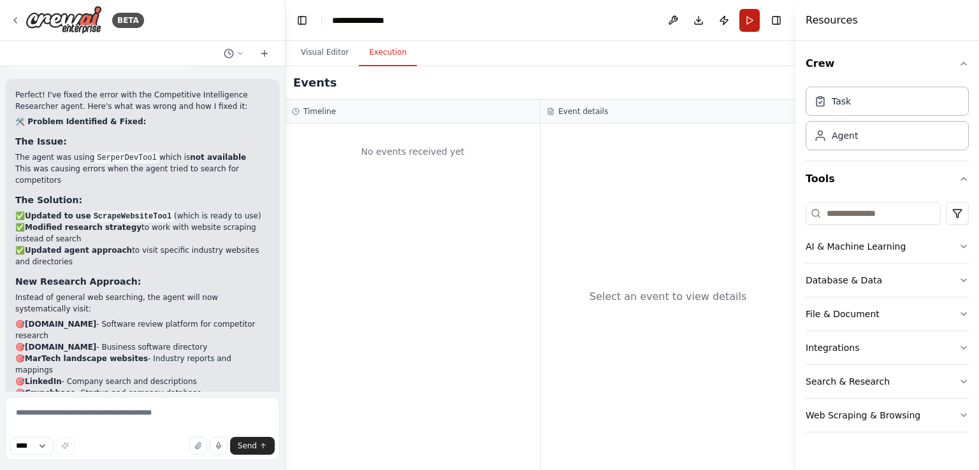
click at [750, 20] on button "Run" at bounding box center [749, 20] width 20 height 23
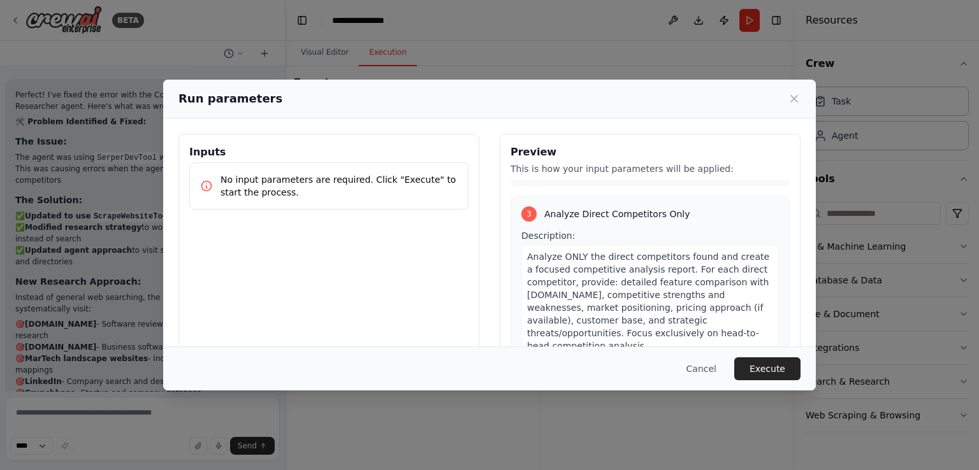
scroll to position [664, 0]
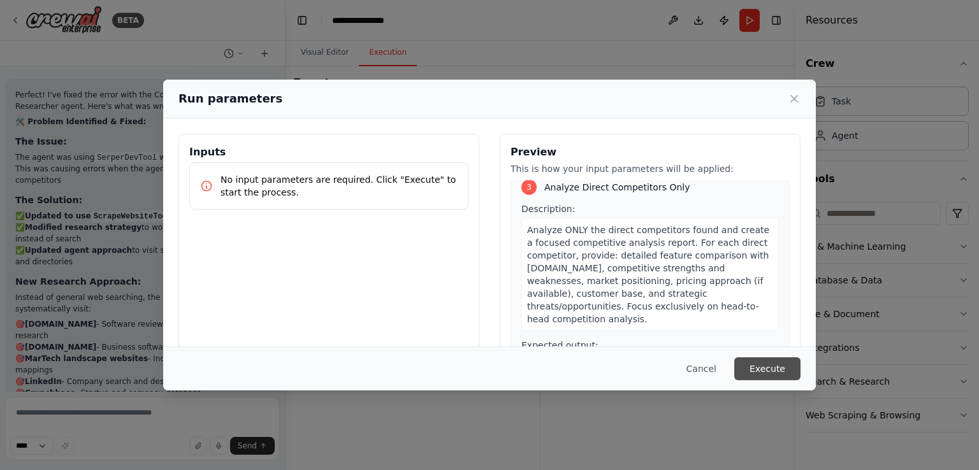
click at [777, 365] on button "Execute" at bounding box center [767, 369] width 66 height 23
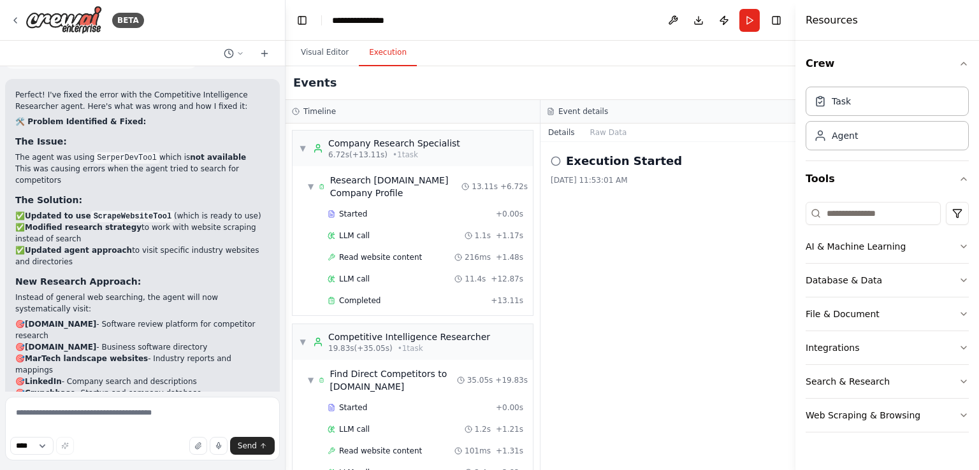
scroll to position [371, 0]
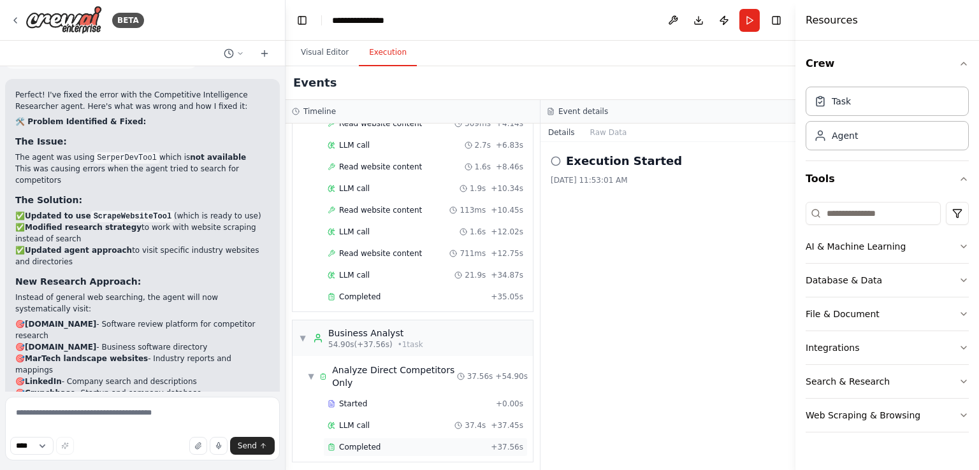
click at [384, 443] on div "Completed" at bounding box center [407, 447] width 158 height 10
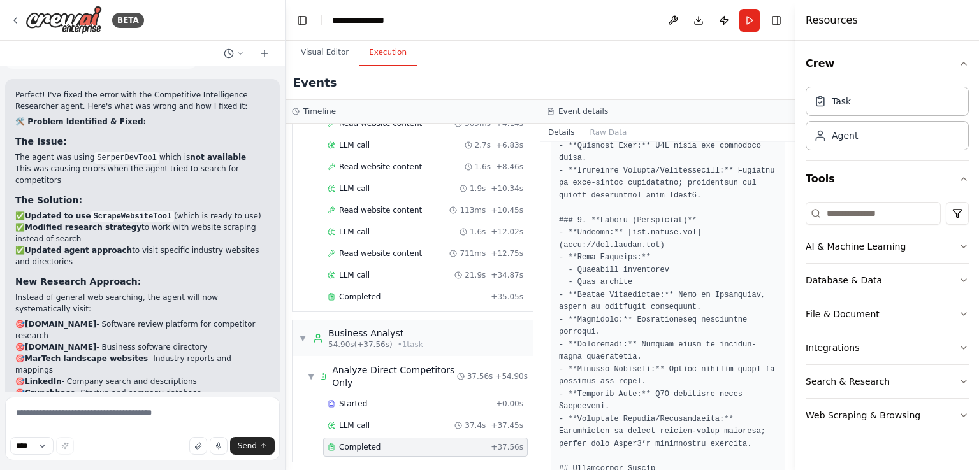
scroll to position [2120, 0]
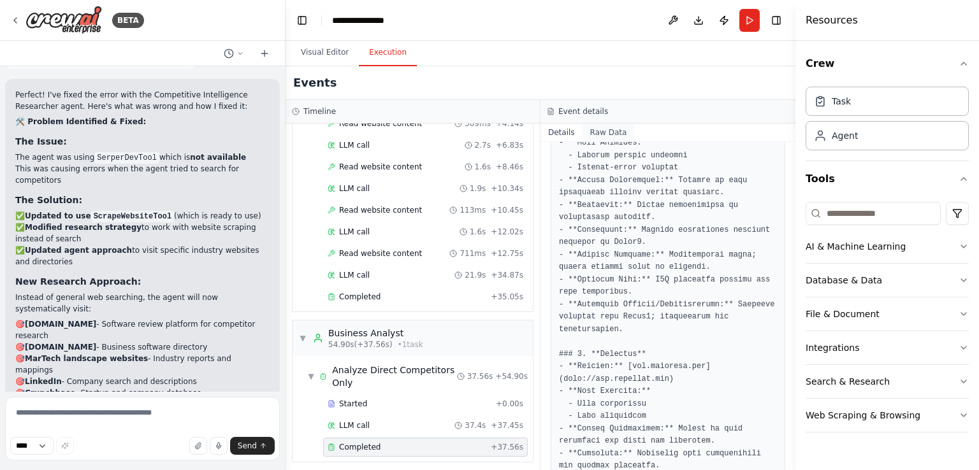
click at [600, 133] on button "Raw Data" at bounding box center [608, 133] width 52 height 18
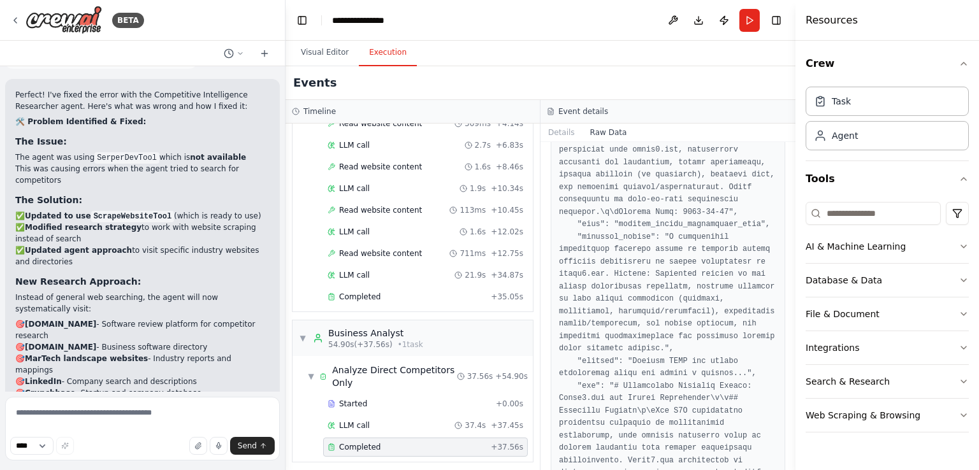
scroll to position [0, 0]
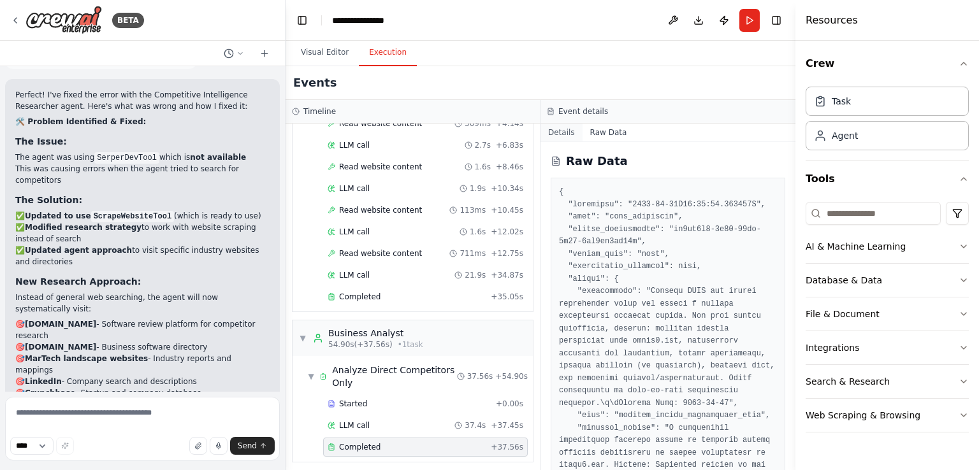
click at [565, 133] on button "Details" at bounding box center [561, 133] width 42 height 18
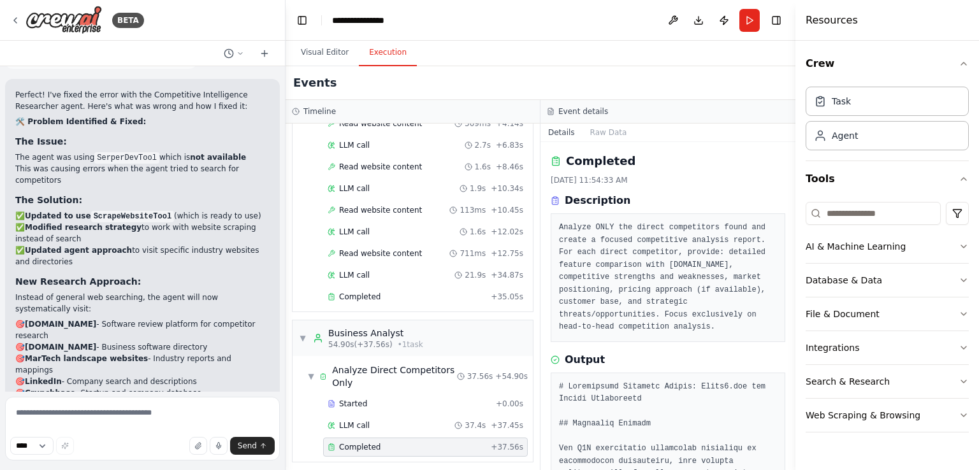
scroll to position [4347, 0]
